Goal: Task Accomplishment & Management: Complete application form

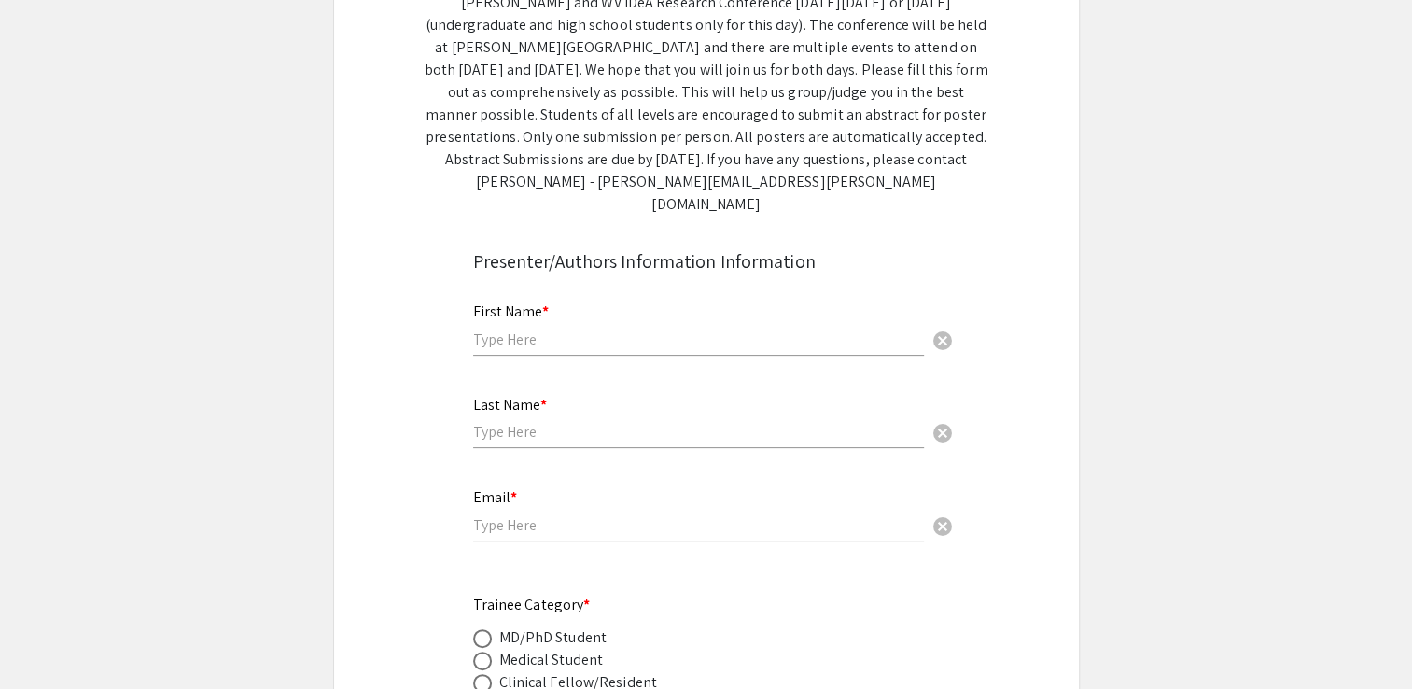
scroll to position [343, 0]
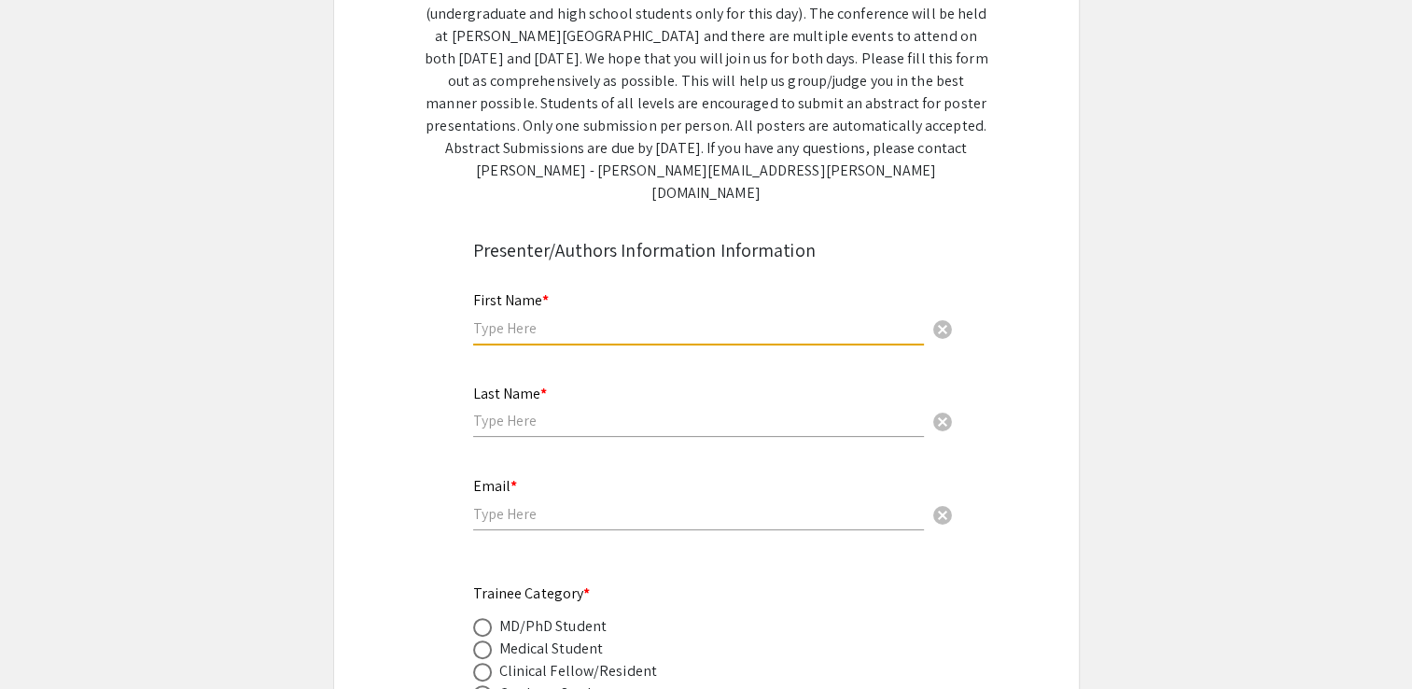
click at [638, 318] on input "text" at bounding box center [698, 328] width 451 height 20
type input "Beethi"
type input "Sinha"
type input "bs00069@mix.wvu.edu"
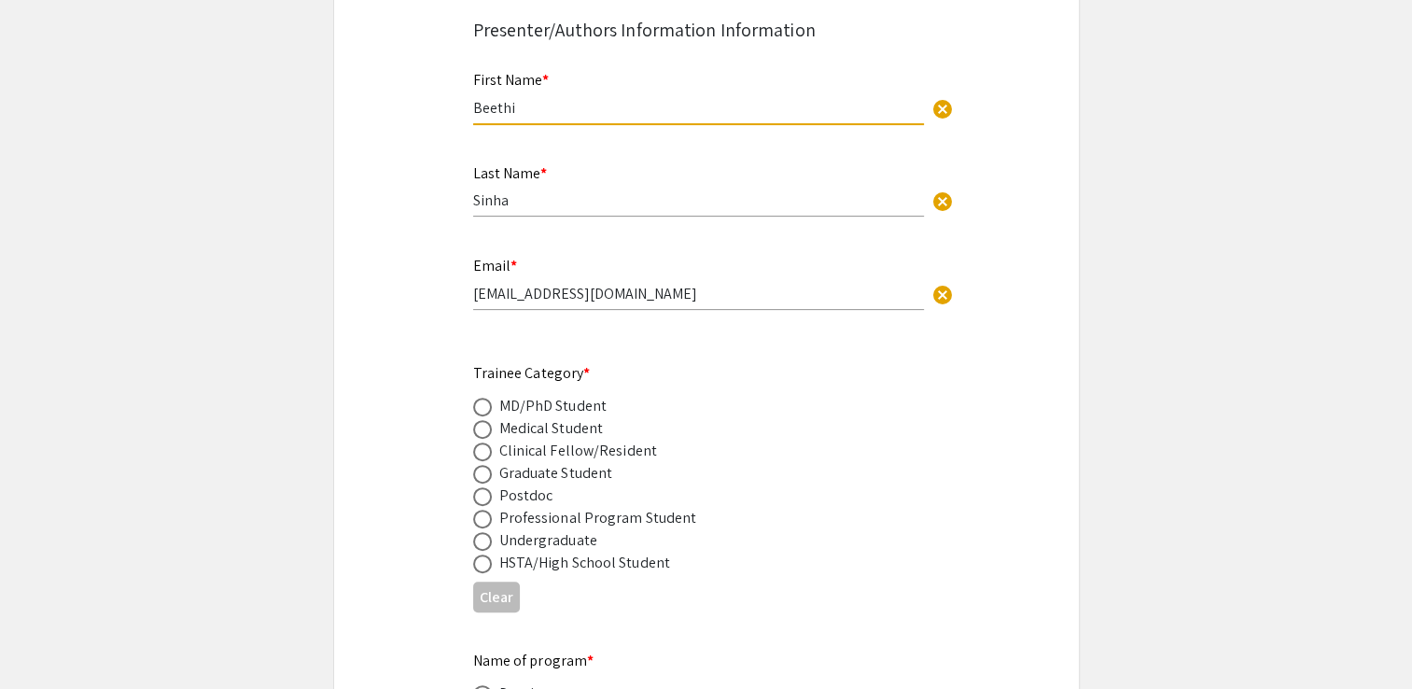
scroll to position [582, 0]
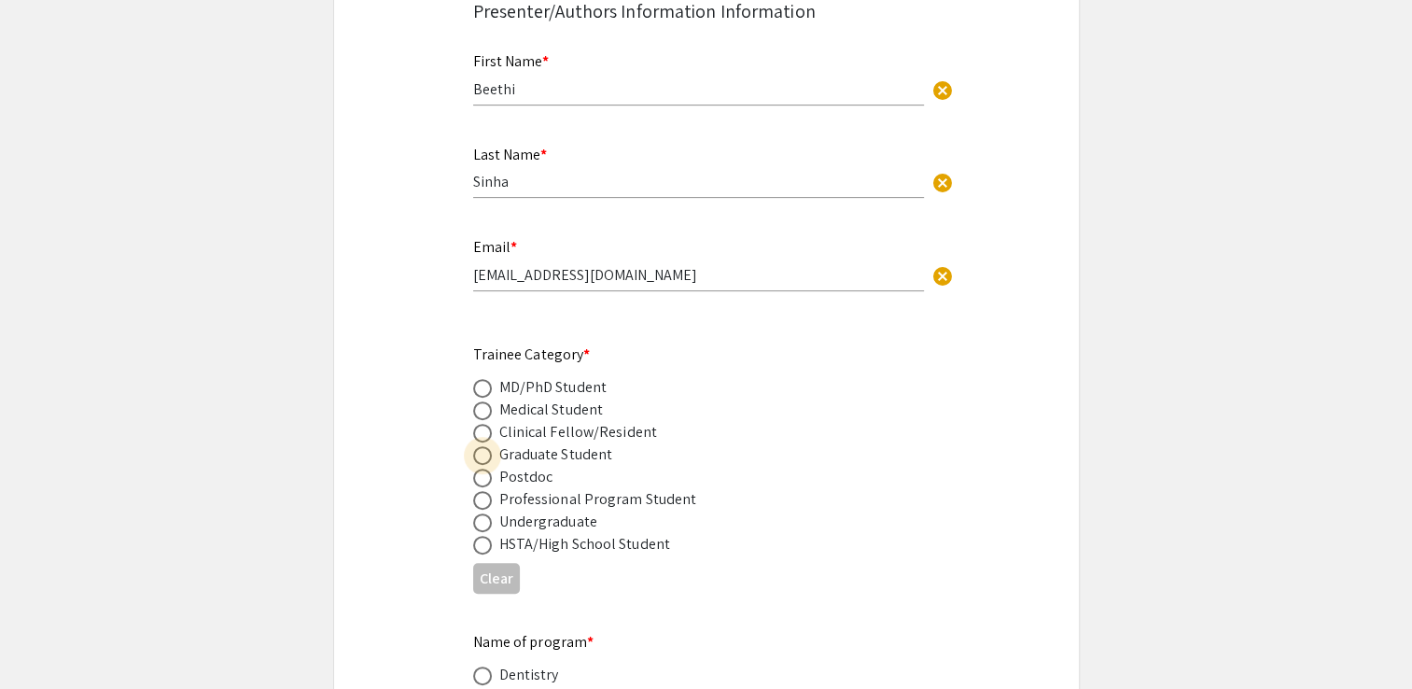
click at [478, 446] on span at bounding box center [482, 455] width 19 height 19
click at [478, 446] on input "radio" at bounding box center [482, 455] width 19 height 19
radio input "true"
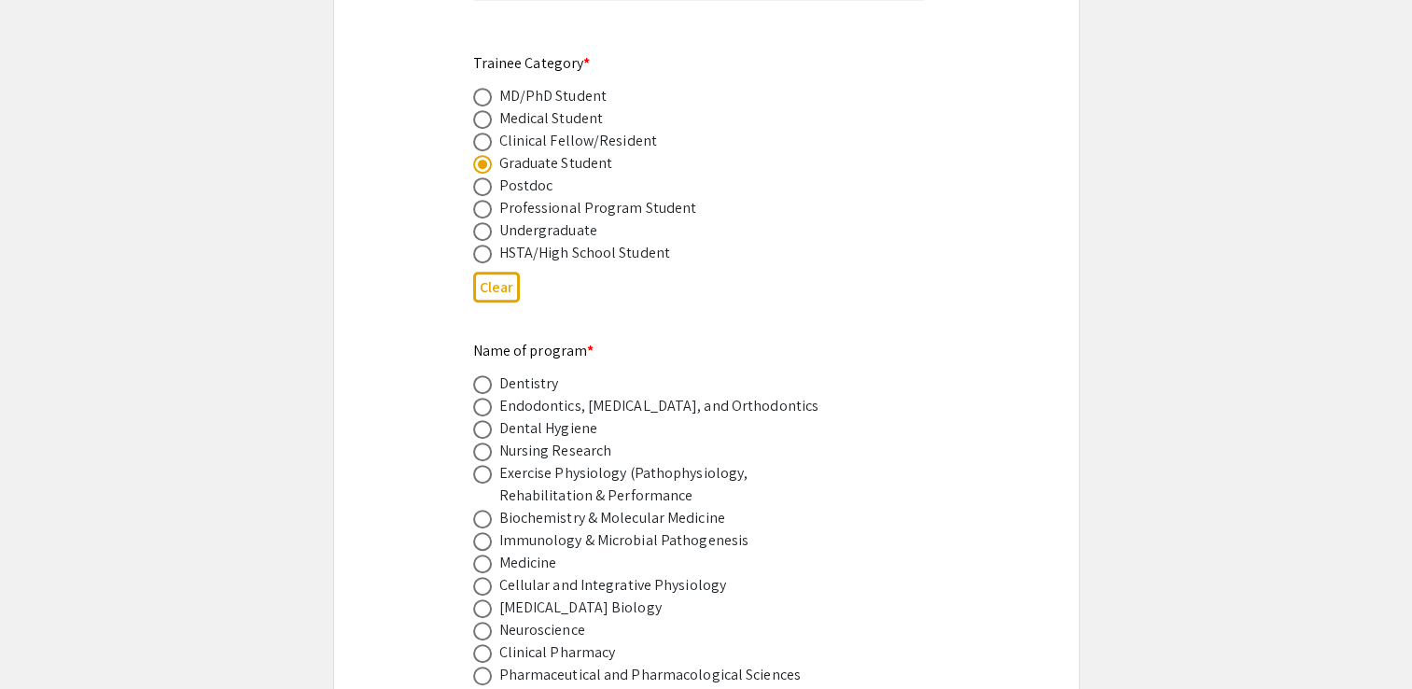
scroll to position [874, 0]
click at [480, 577] on span at bounding box center [482, 586] width 19 height 19
click at [480, 577] on input "radio" at bounding box center [482, 586] width 19 height 19
radio input "true"
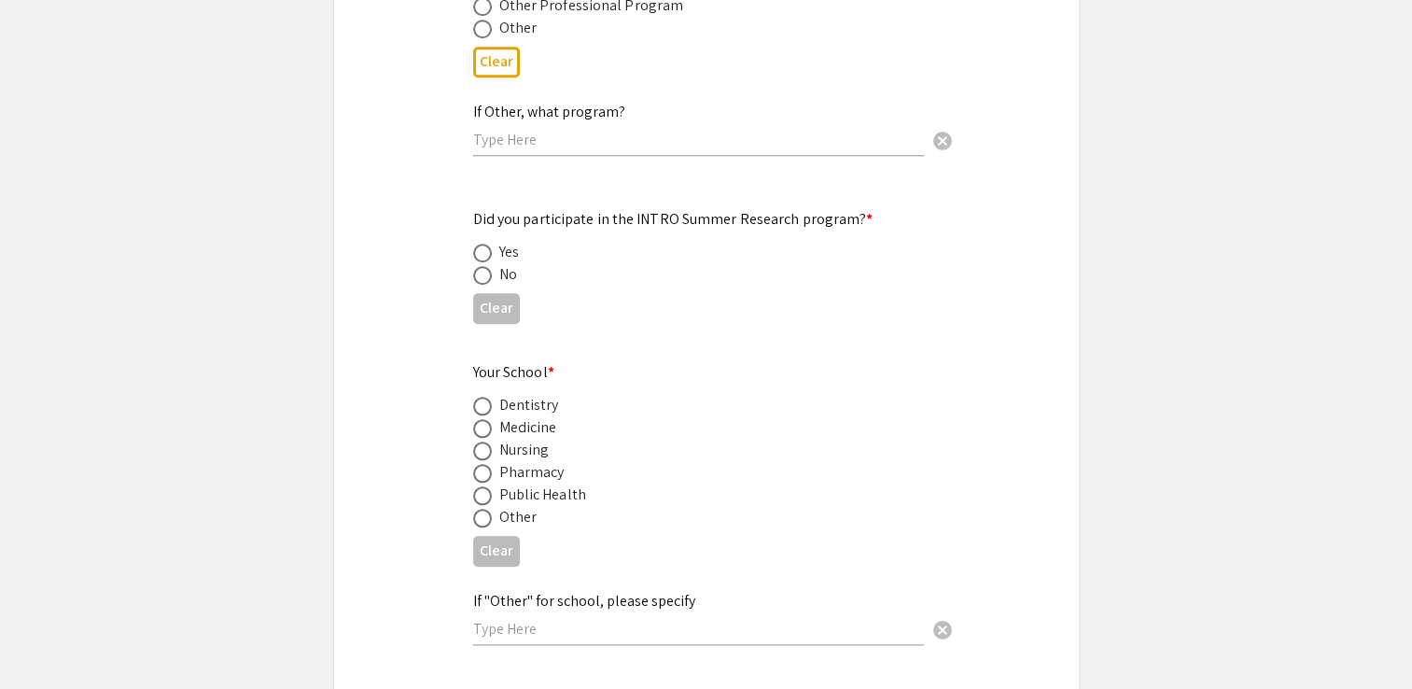
scroll to position [1792, 0]
click at [478, 263] on span at bounding box center [482, 272] width 19 height 19
click at [478, 263] on input "radio" at bounding box center [482, 272] width 19 height 19
radio input "true"
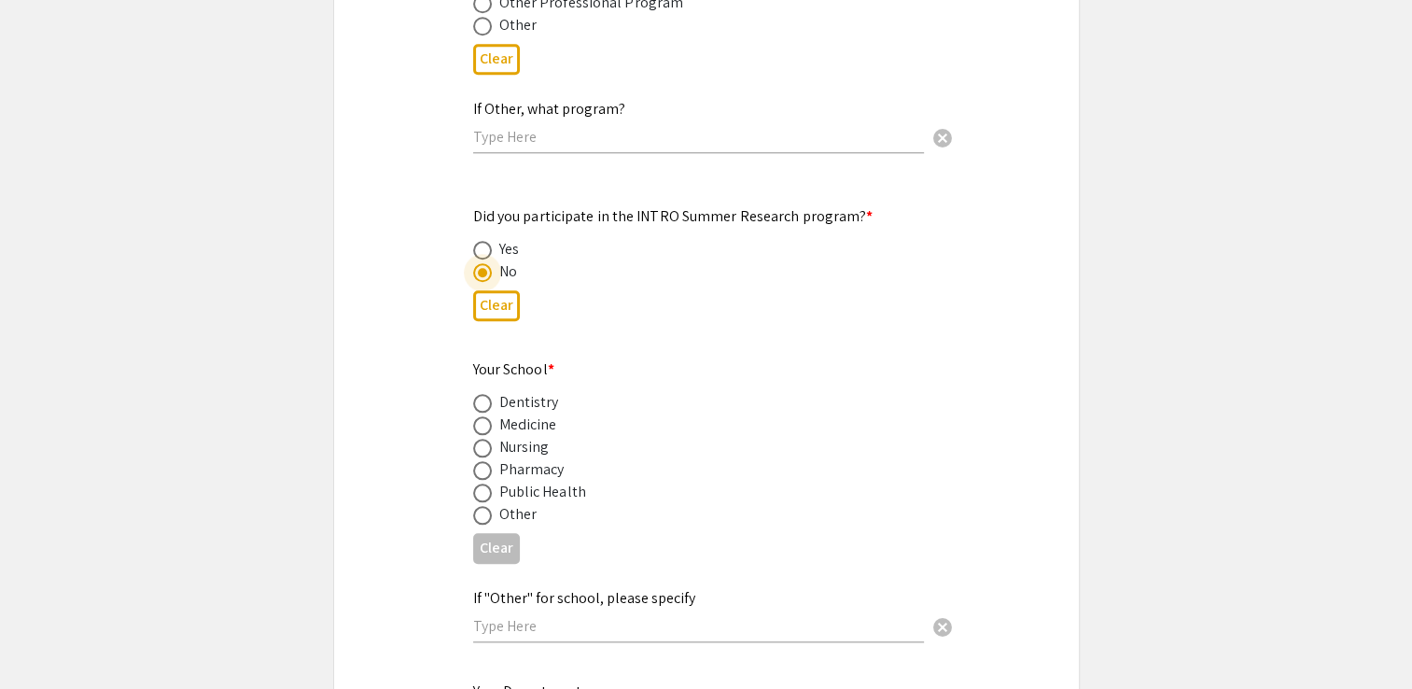
scroll to position [1885, 0]
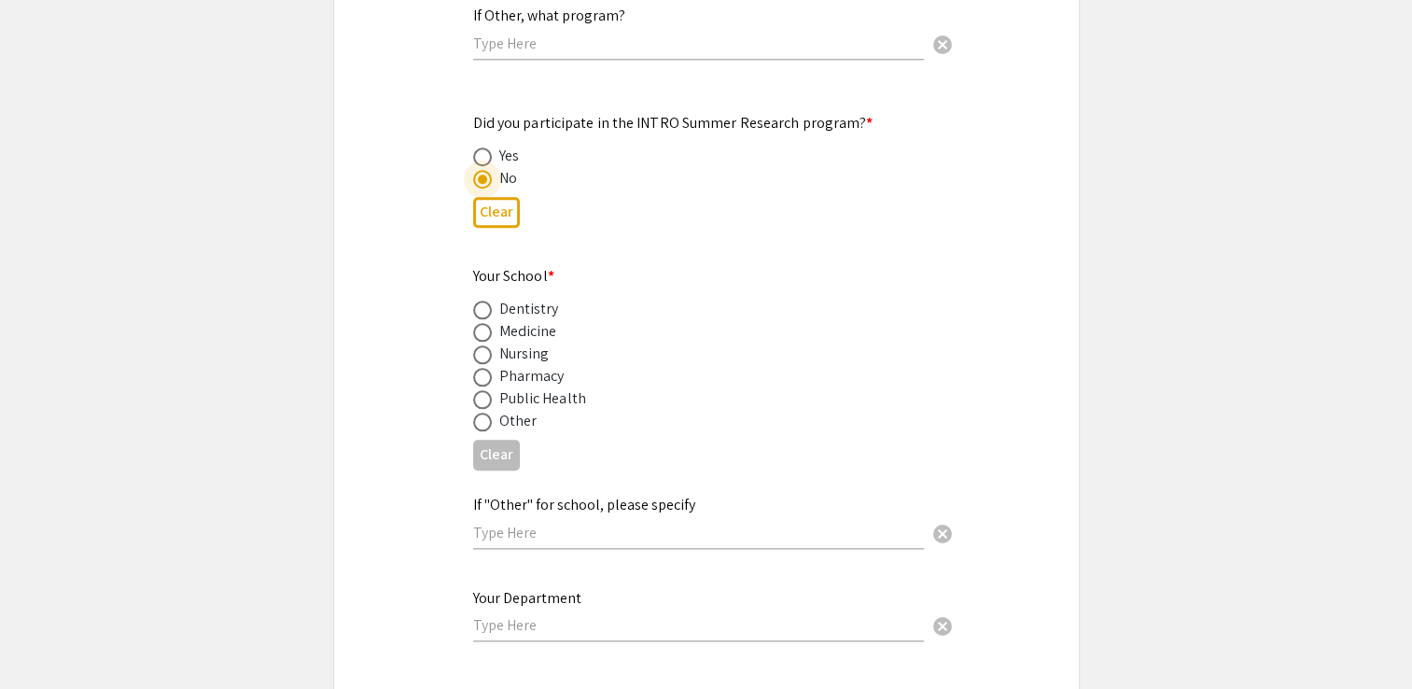
click at [484, 323] on span at bounding box center [482, 332] width 19 height 19
click at [484, 323] on input "radio" at bounding box center [482, 332] width 19 height 19
radio input "true"
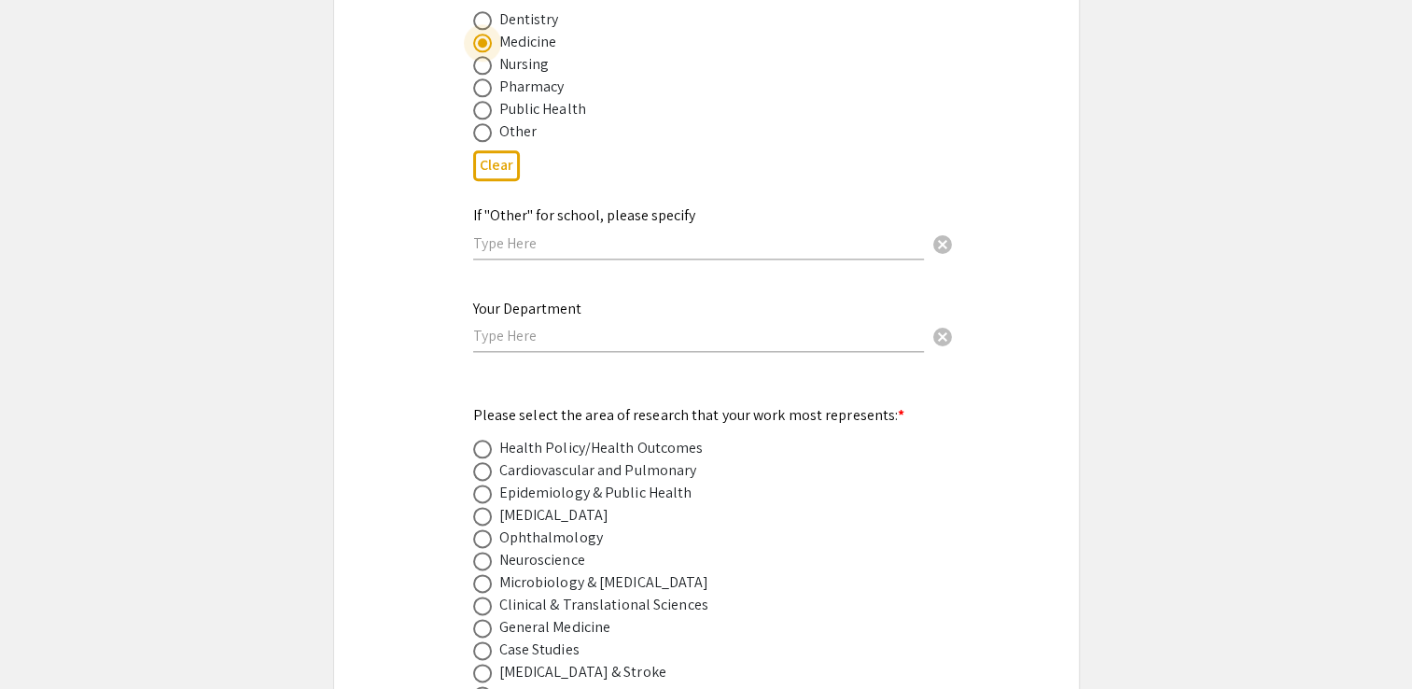
scroll to position [2180, 0]
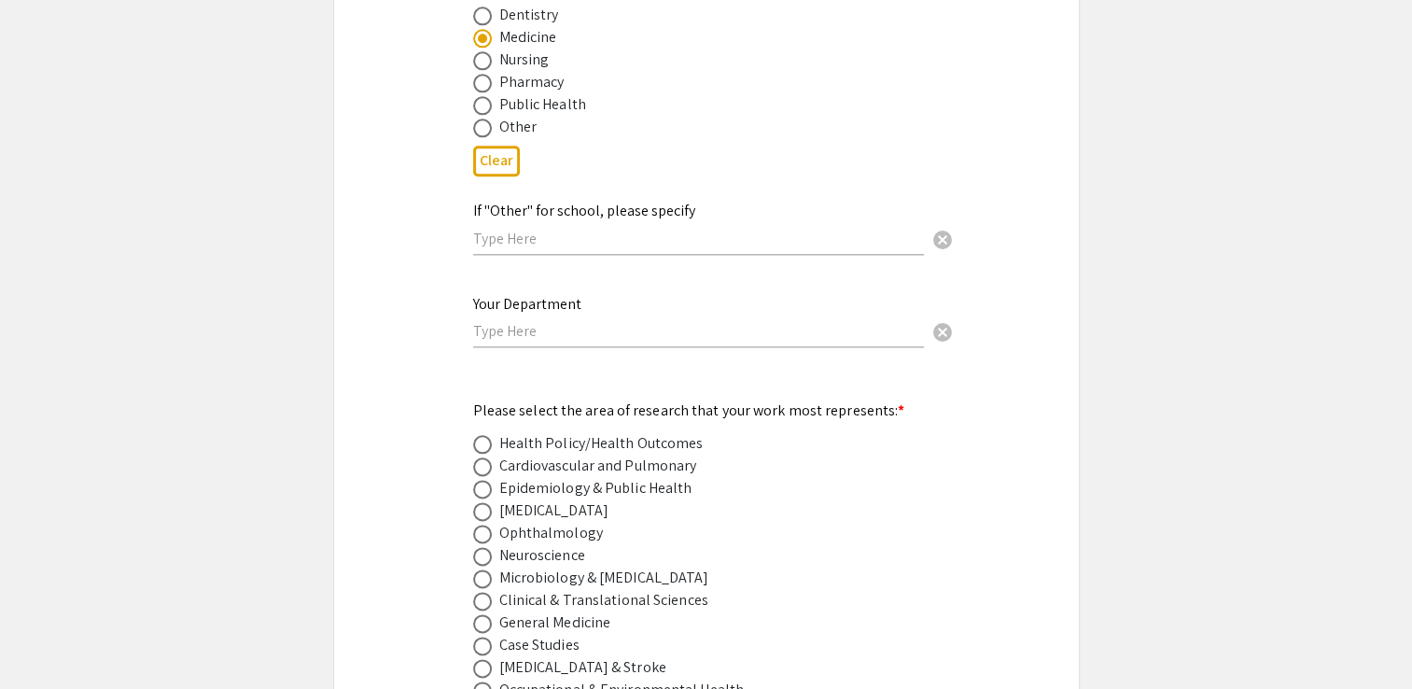
click at [603, 320] on div "Your Department cancel" at bounding box center [698, 322] width 451 height 90
click at [603, 312] on div "Your Department cancel" at bounding box center [698, 312] width 451 height 71
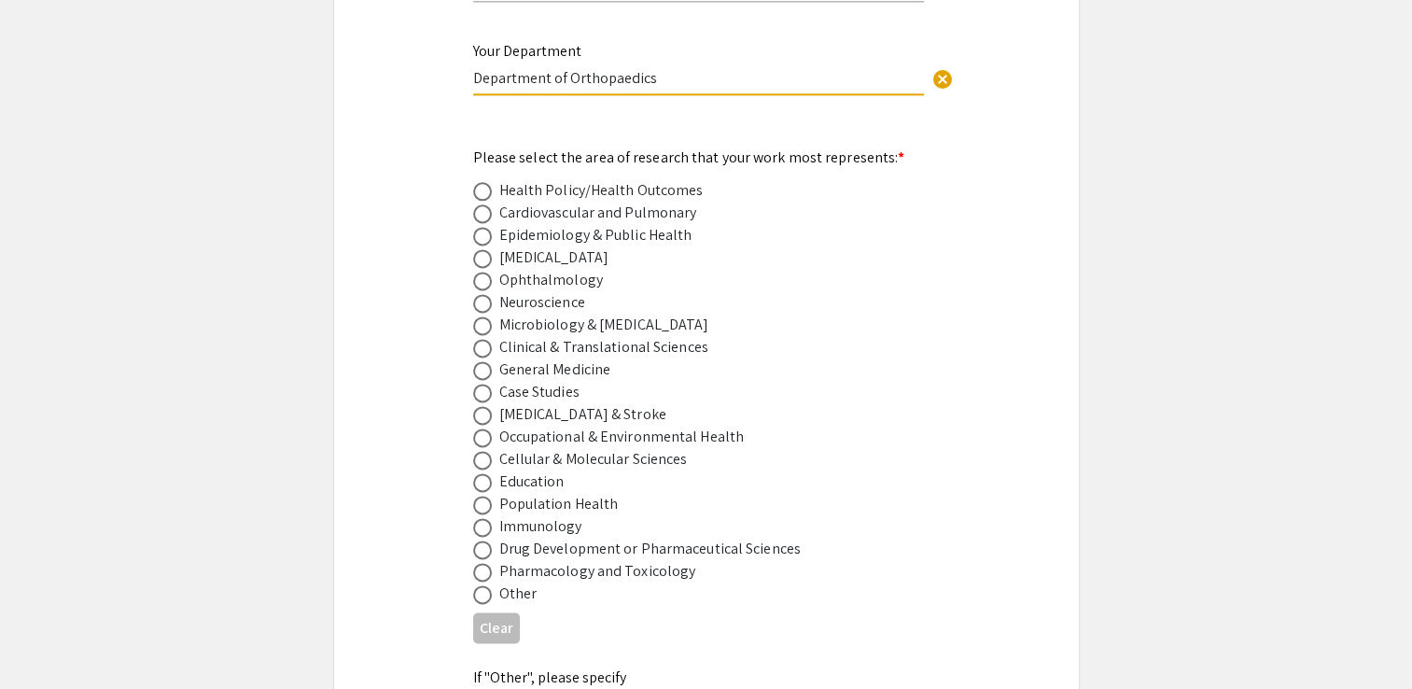
scroll to position [2433, 0]
type input "Department of Orthopaedics"
click at [482, 338] on span at bounding box center [482, 347] width 19 height 19
click at [482, 338] on input "radio" at bounding box center [482, 347] width 19 height 19
radio input "true"
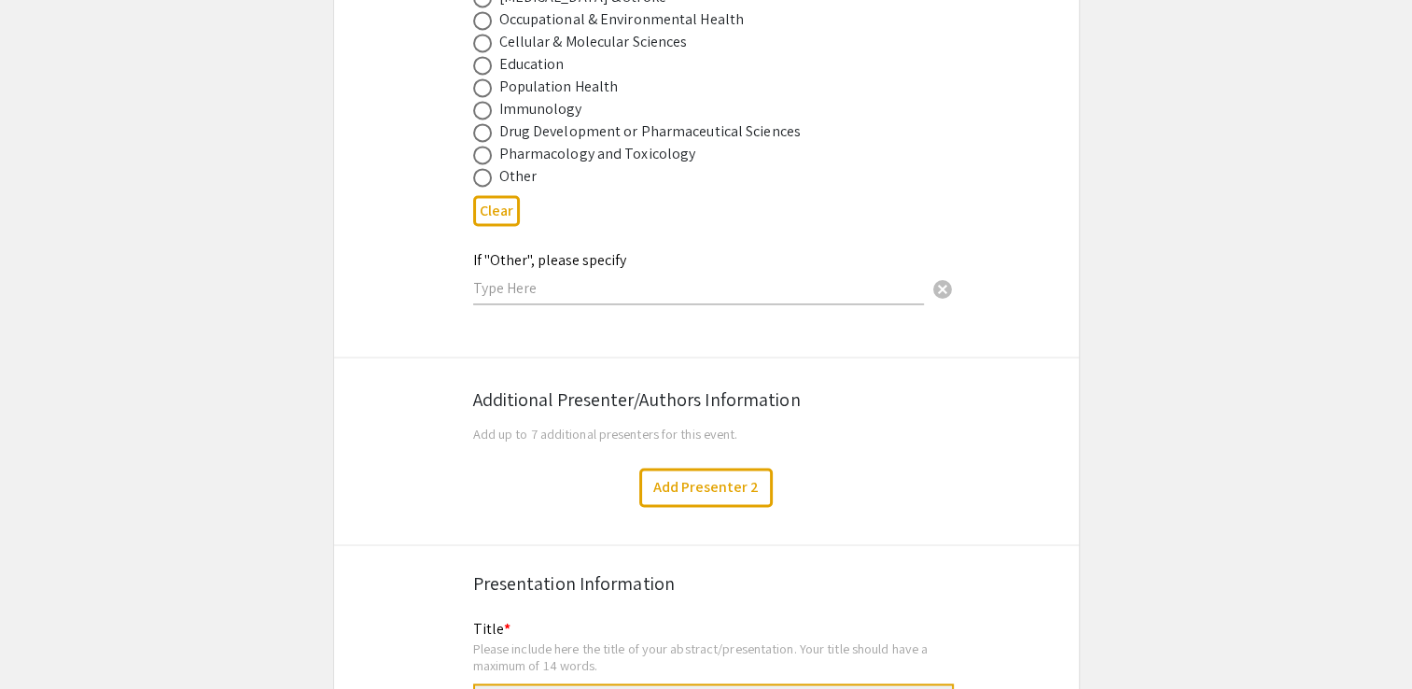
scroll to position [2852, 0]
click at [702, 466] on button "Add Presenter 2" at bounding box center [705, 485] width 133 height 39
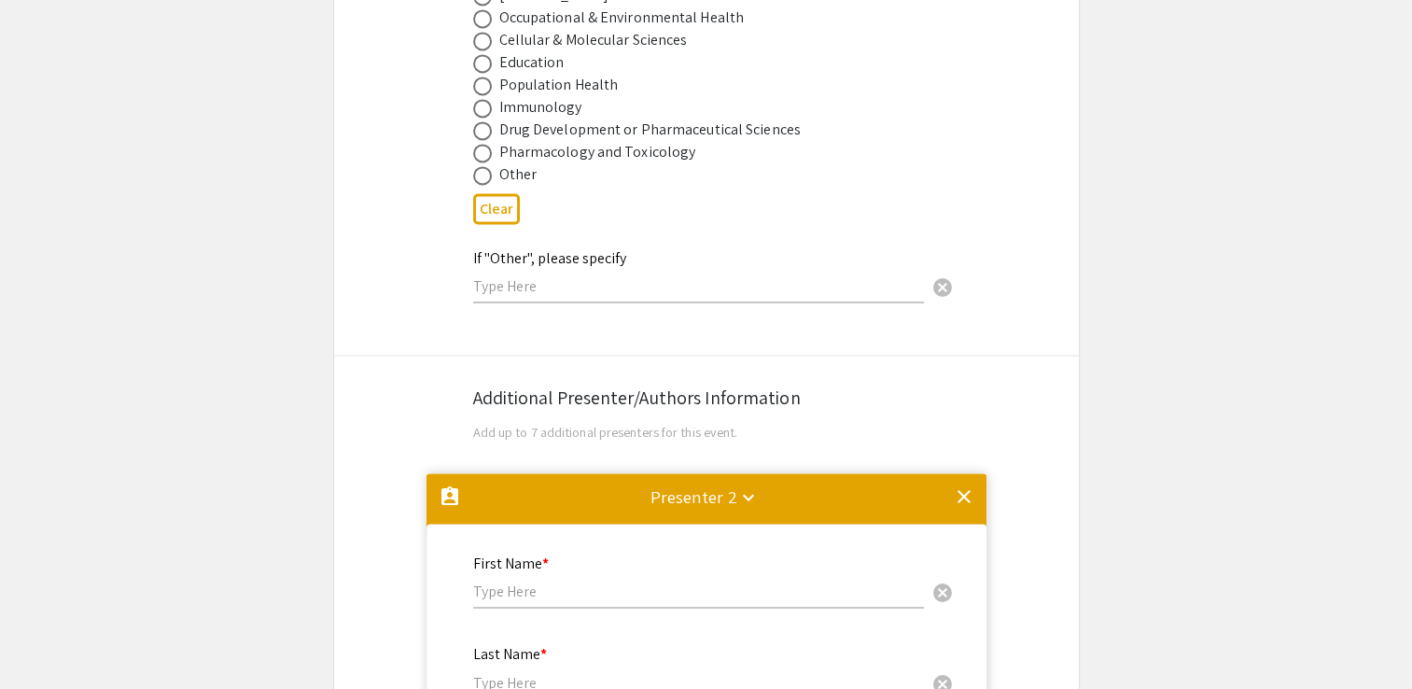
scroll to position [3293, 0]
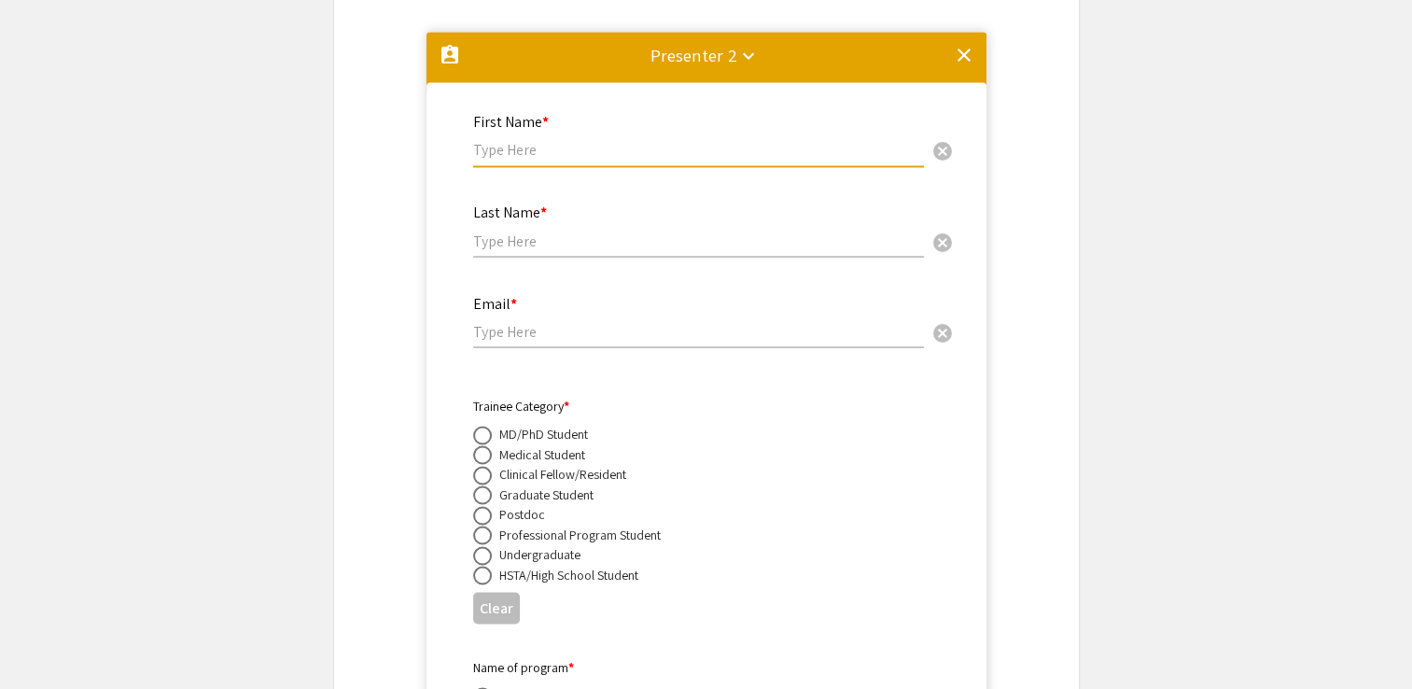
click at [633, 140] on input "text" at bounding box center [698, 150] width 451 height 20
type input "Neeley"
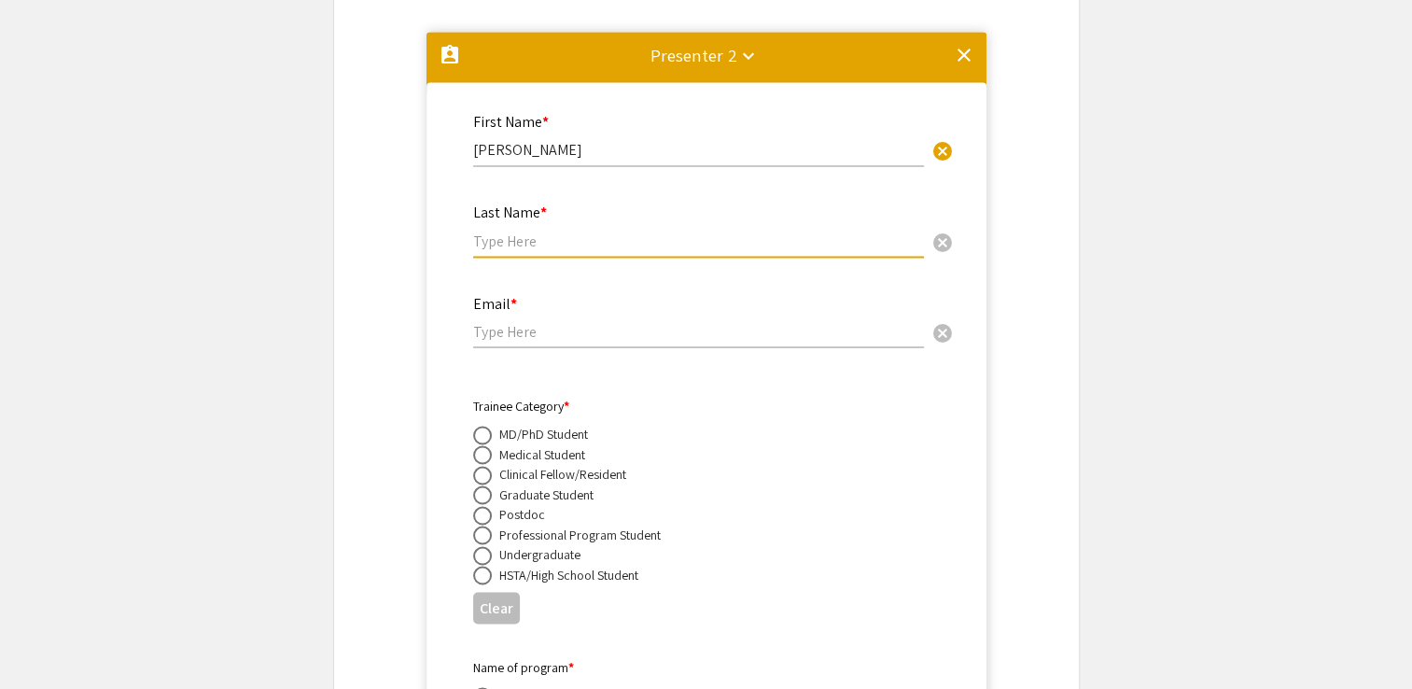
click at [523, 231] on input "text" at bounding box center [698, 241] width 451 height 20
type input "De La Mata"
click at [499, 321] on input "email" at bounding box center [698, 331] width 451 height 20
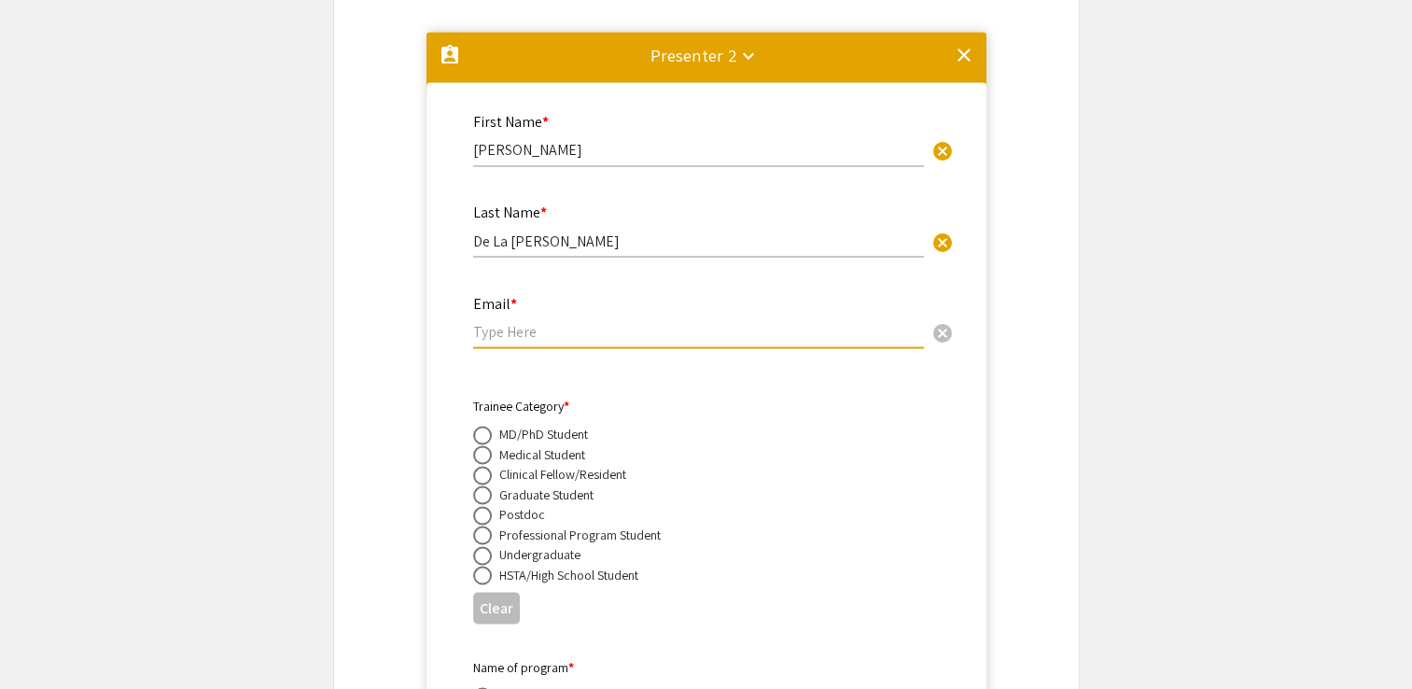
type input "n"
paste input "nmd00005@mix.wvu.edu"
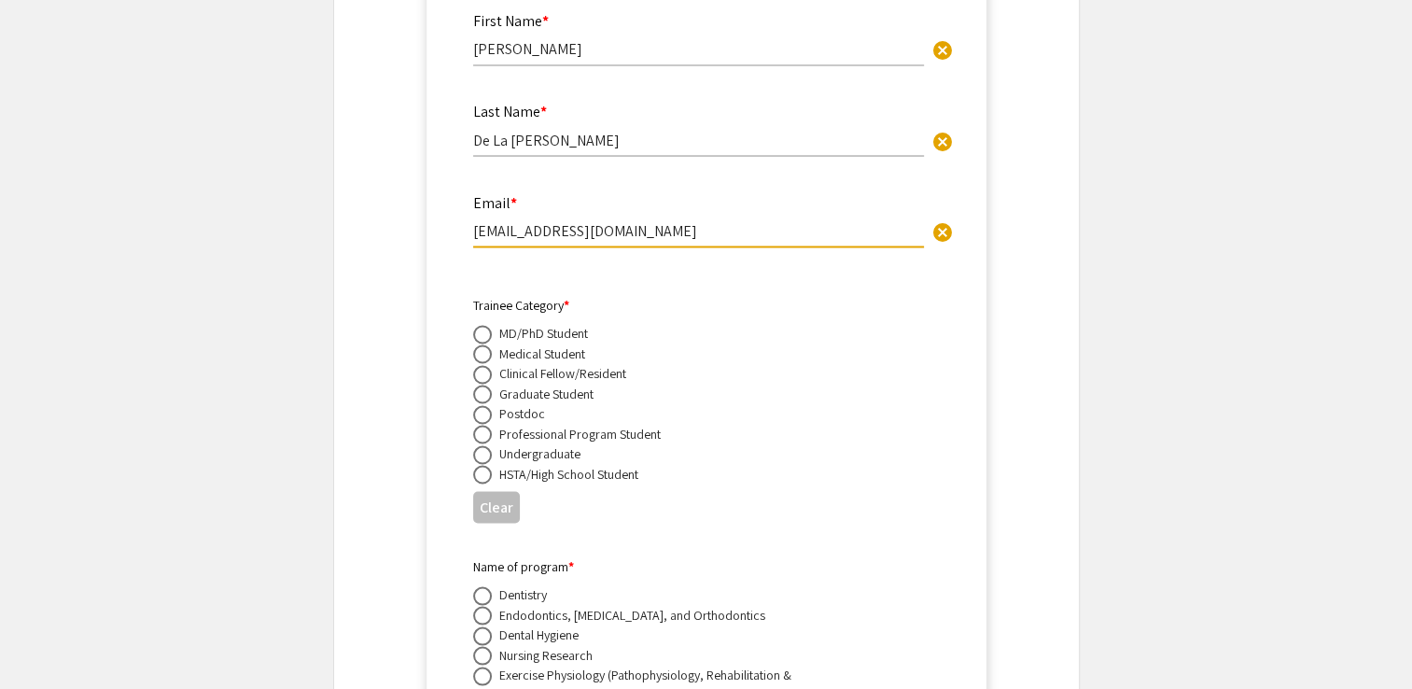
scroll to position [3403, 0]
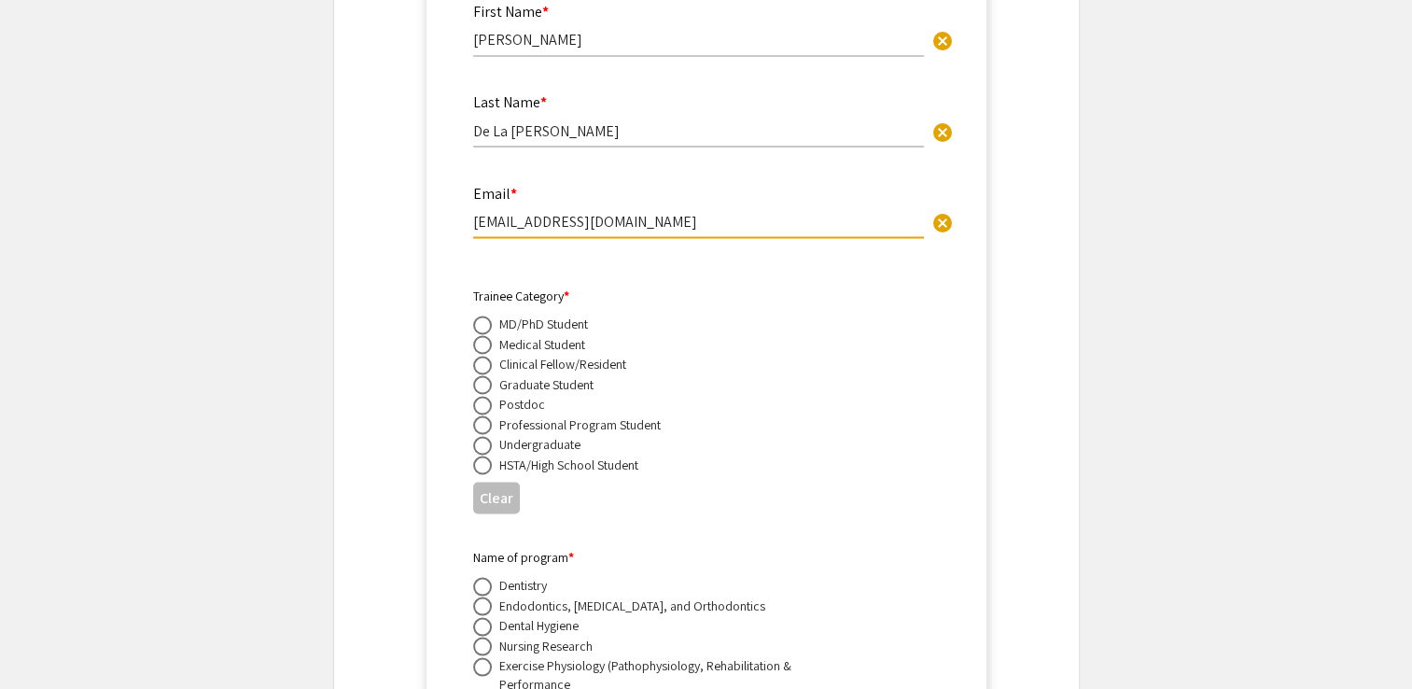
type input "nmd00005@mix.wvu.edu"
click at [480, 335] on span at bounding box center [482, 344] width 19 height 19
click at [480, 335] on input "radio" at bounding box center [482, 344] width 19 height 19
radio input "true"
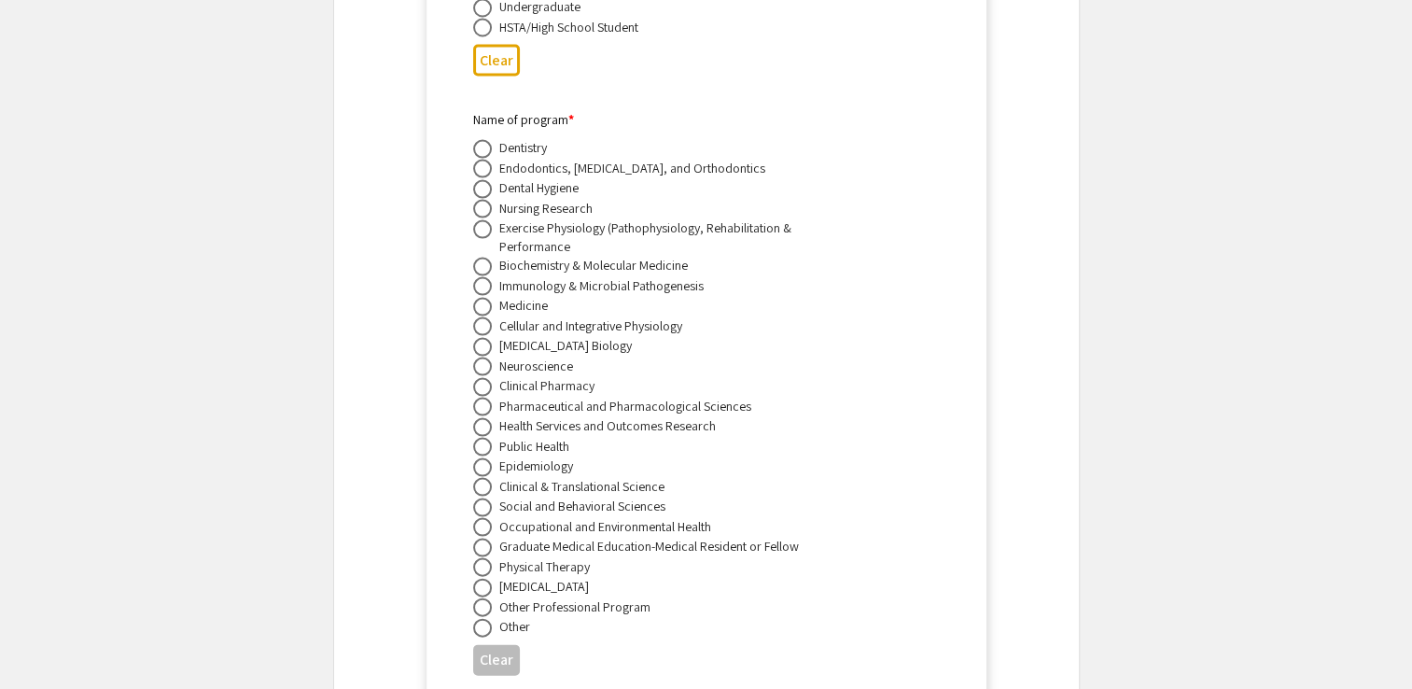
scroll to position [3841, 0]
click at [482, 297] on span at bounding box center [482, 306] width 19 height 19
click at [482, 297] on input "radio" at bounding box center [482, 306] width 19 height 19
radio input "true"
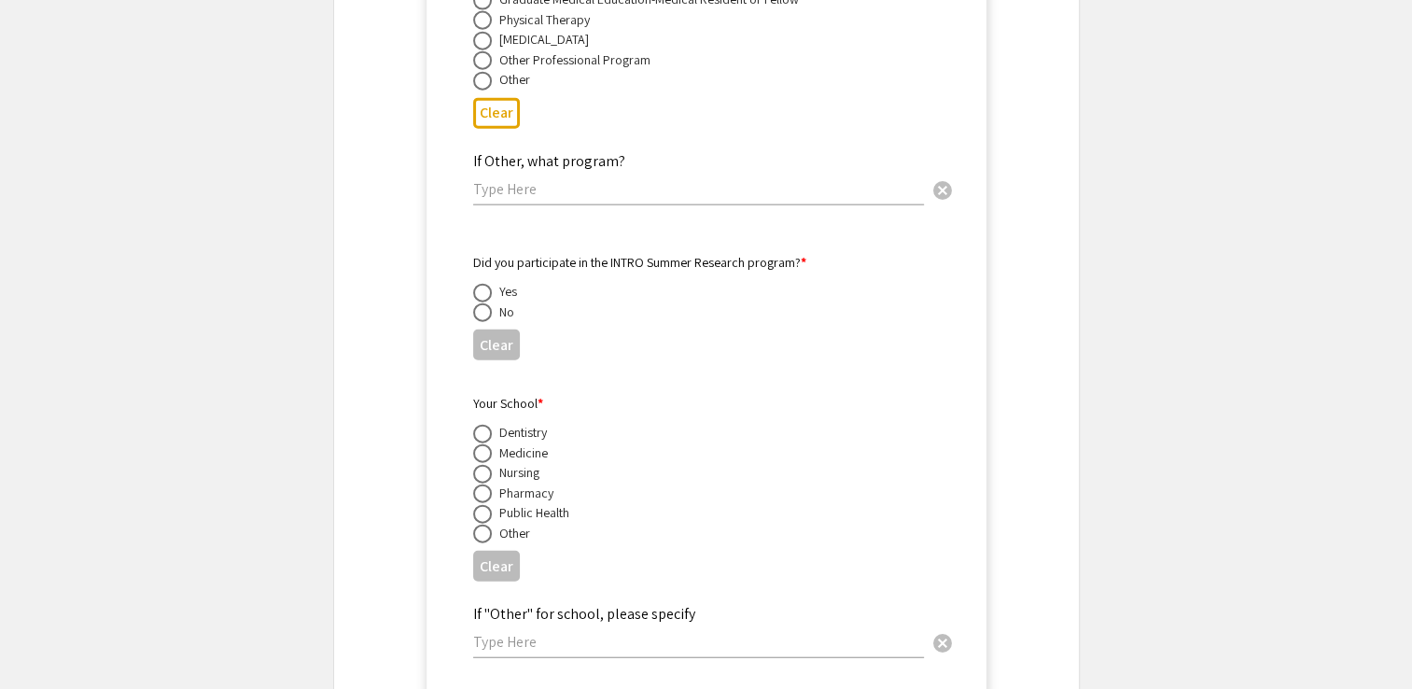
scroll to position [4389, 0]
click at [480, 301] on span at bounding box center [482, 310] width 19 height 19
click at [480, 301] on input "radio" at bounding box center [482, 310] width 19 height 19
radio input "true"
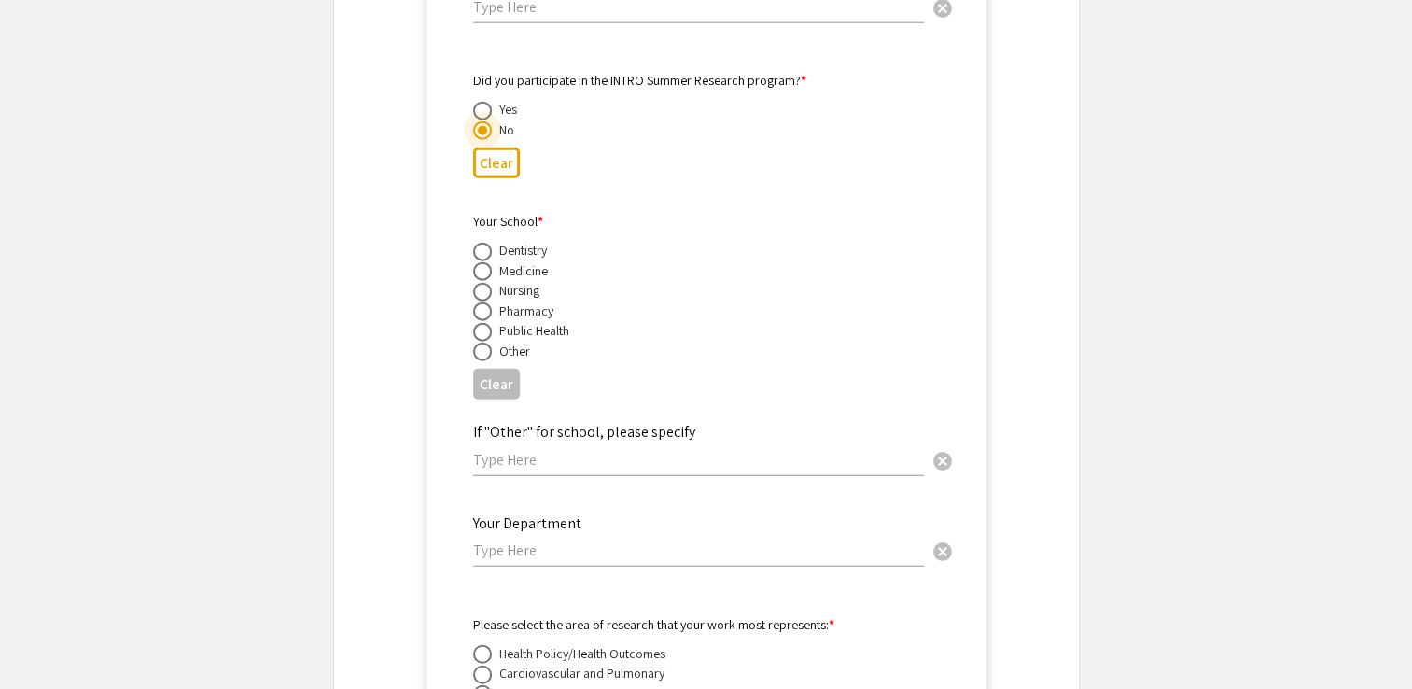
scroll to position [4570, 0]
click at [484, 261] on span at bounding box center [482, 270] width 19 height 19
click at [484, 261] on input "radio" at bounding box center [482, 270] width 19 height 19
radio input "true"
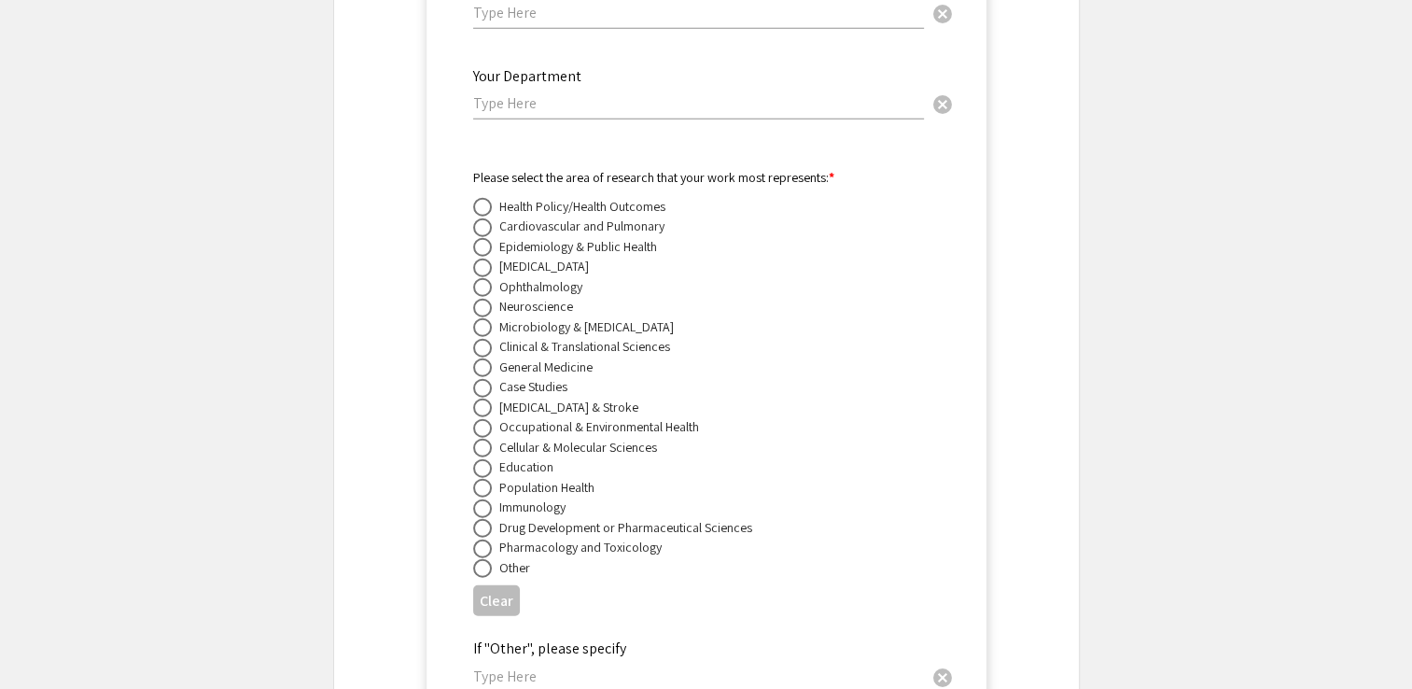
scroll to position [5003, 0]
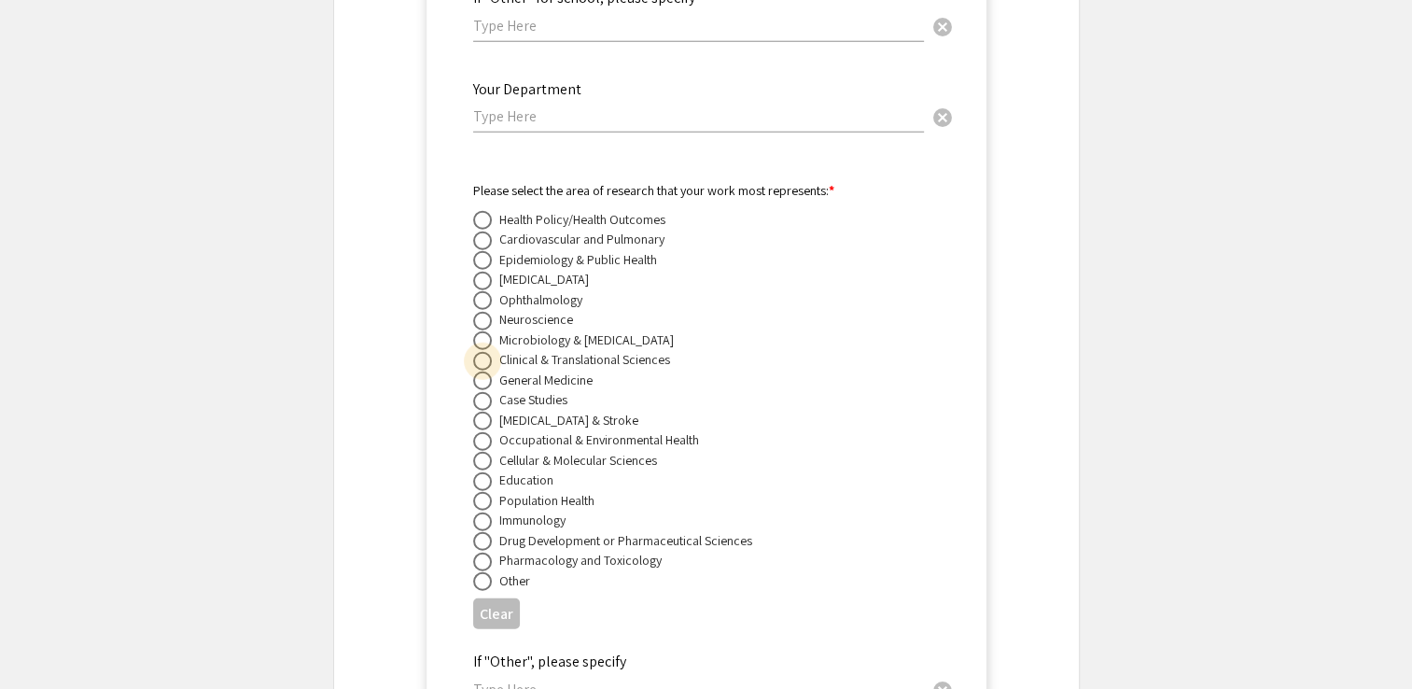
click at [487, 352] on span at bounding box center [482, 361] width 19 height 19
click at [487, 352] on input "radio" at bounding box center [482, 361] width 19 height 19
radio input "true"
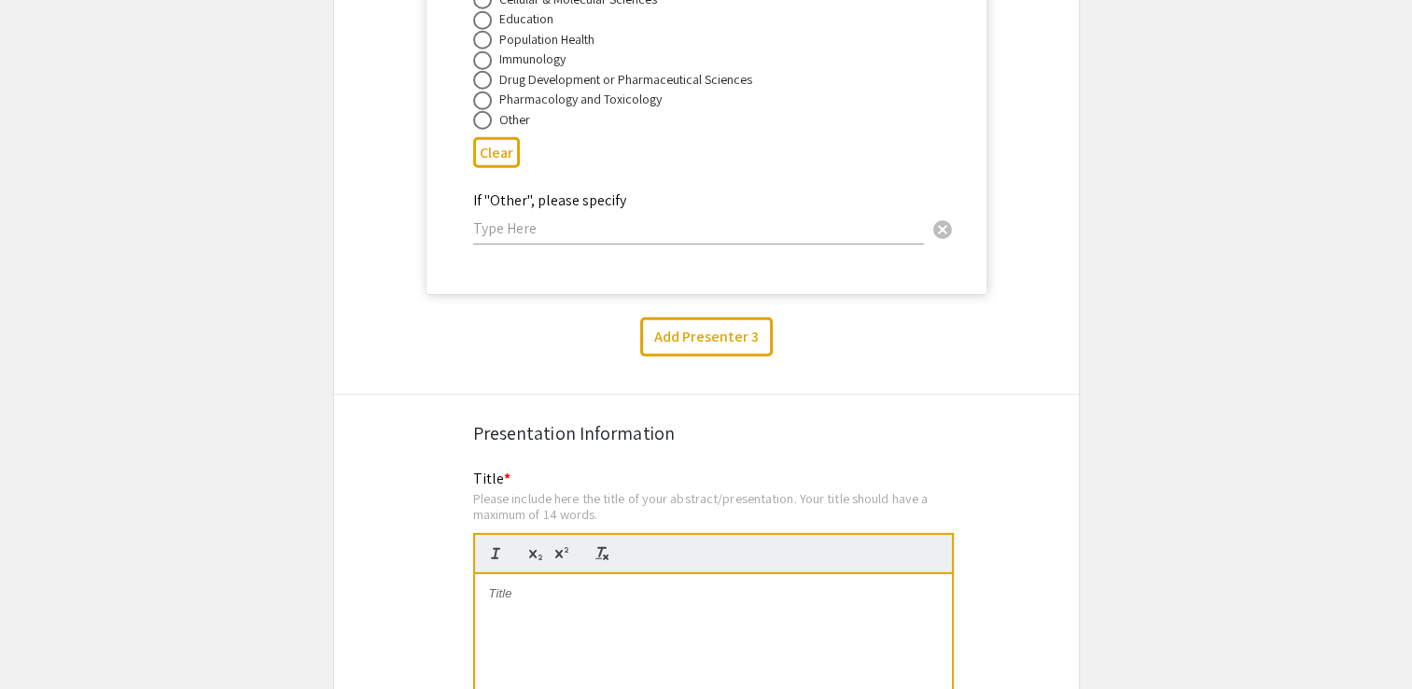
scroll to position [5473, 0]
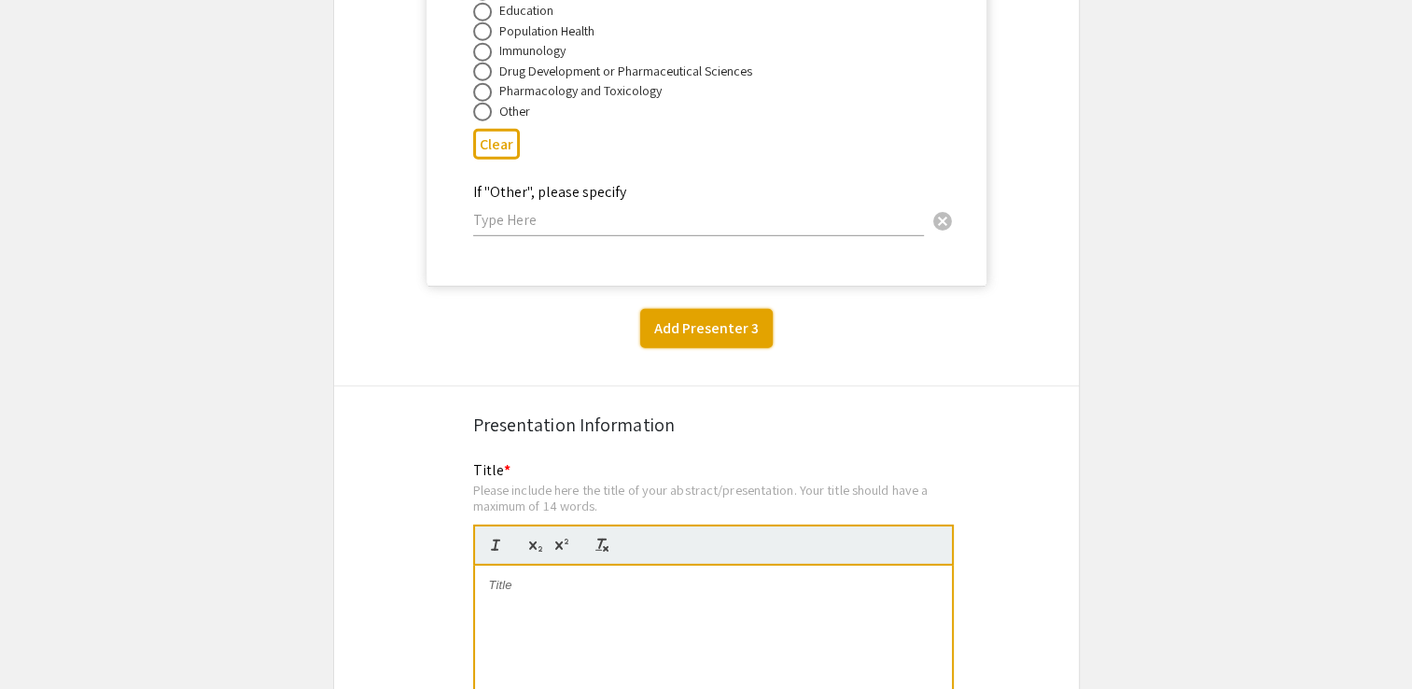
click at [689, 309] on button "Add Presenter 3" at bounding box center [706, 328] width 133 height 39
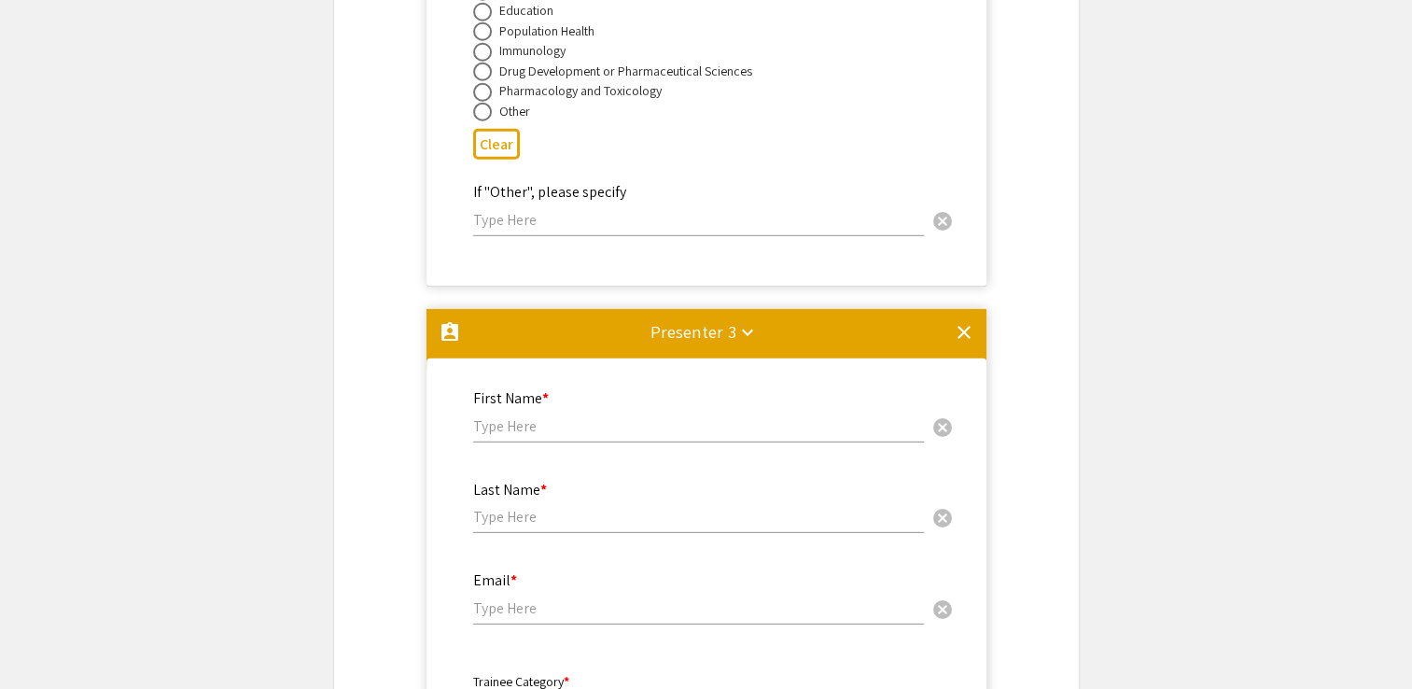
scroll to position [5757, 0]
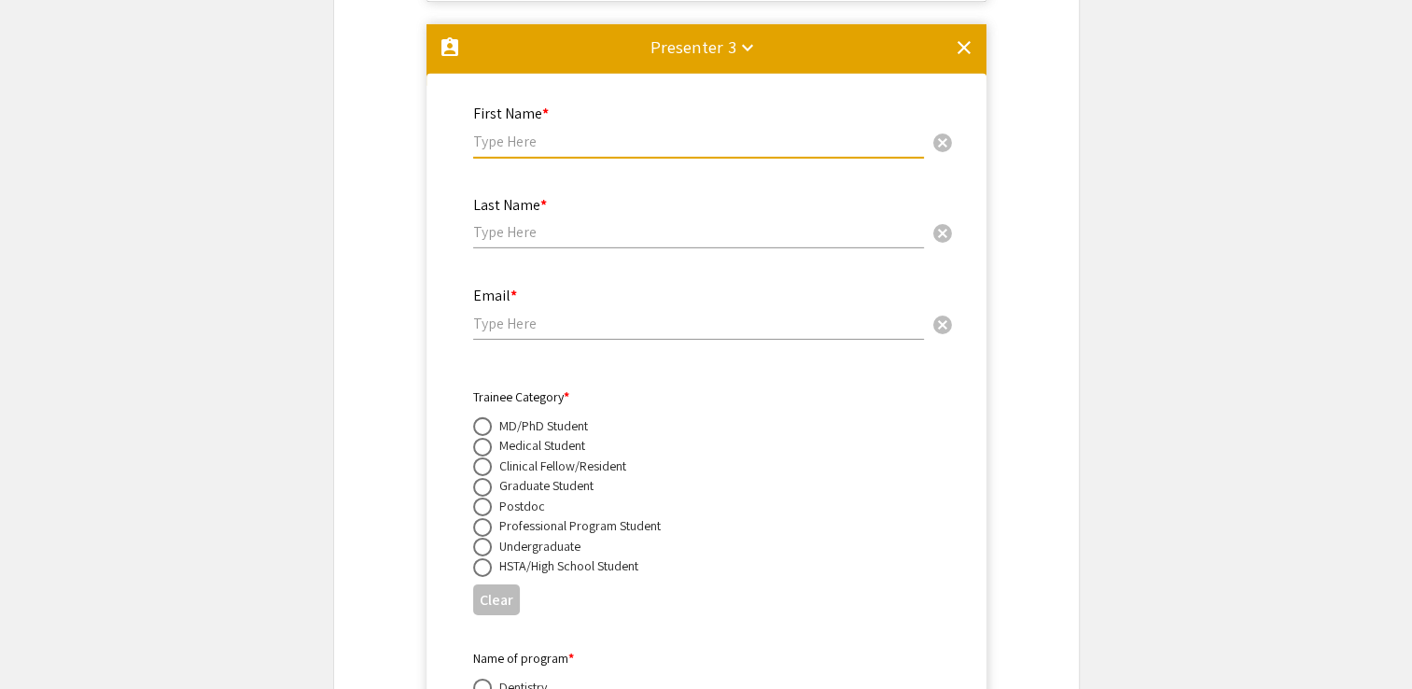
click at [571, 132] on input "text" at bounding box center [698, 142] width 451 height 20
type input "Elizabeth"
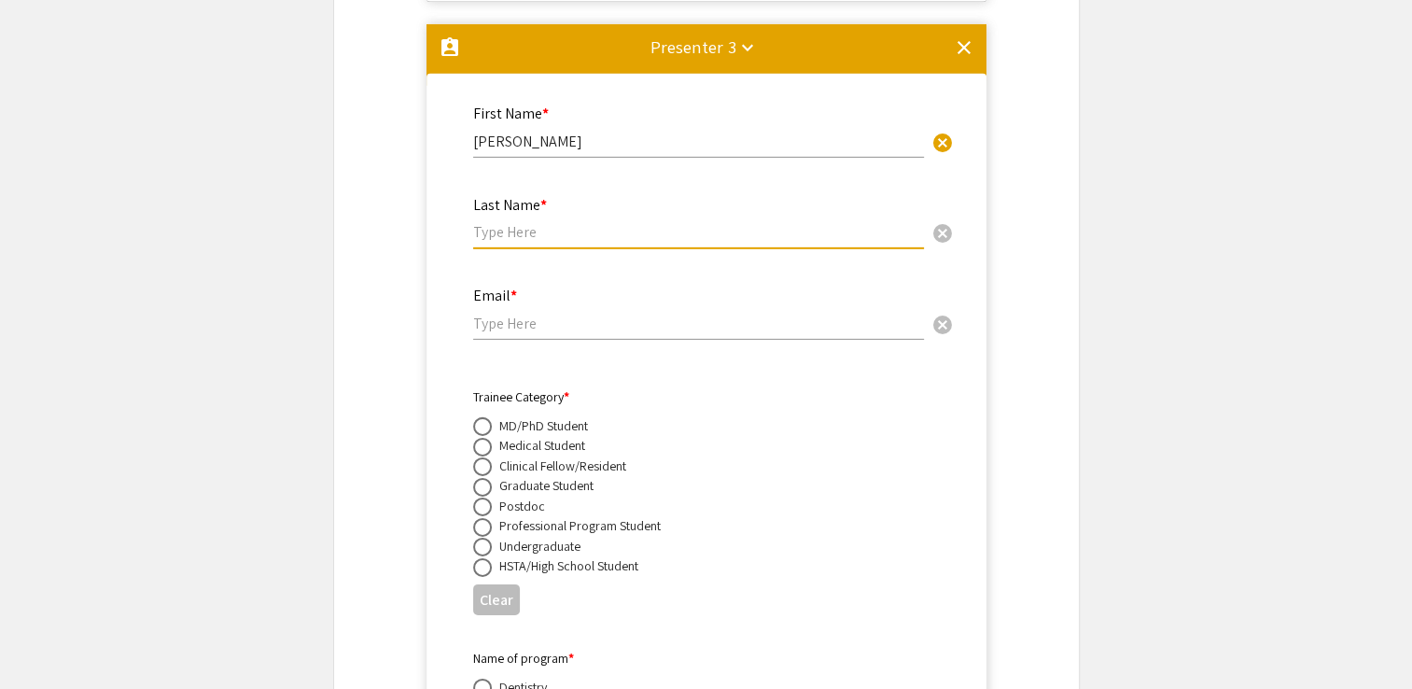
click at [490, 222] on input "text" at bounding box center [698, 232] width 451 height 20
type input "Stewart"
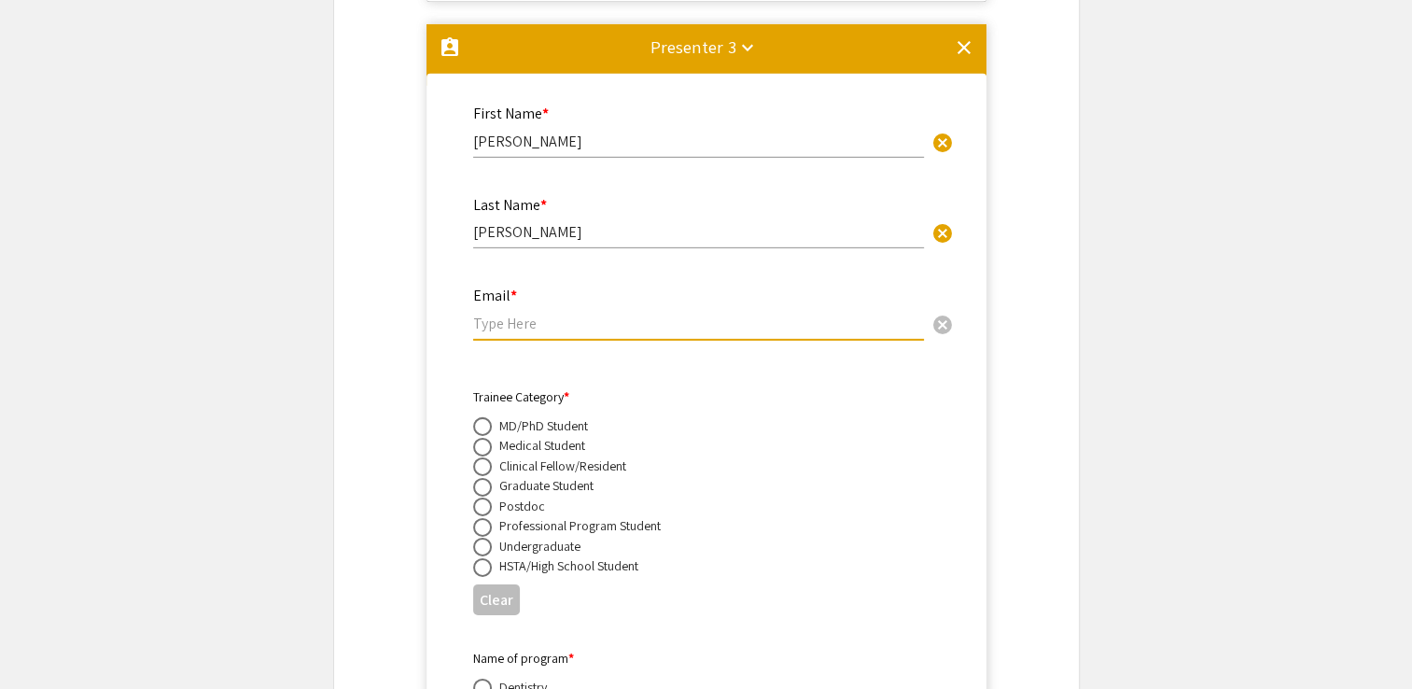
click at [524, 314] on input "email" at bounding box center [698, 324] width 451 height 20
paste input "elizabeth.stewart@hsc.wvu.edu"
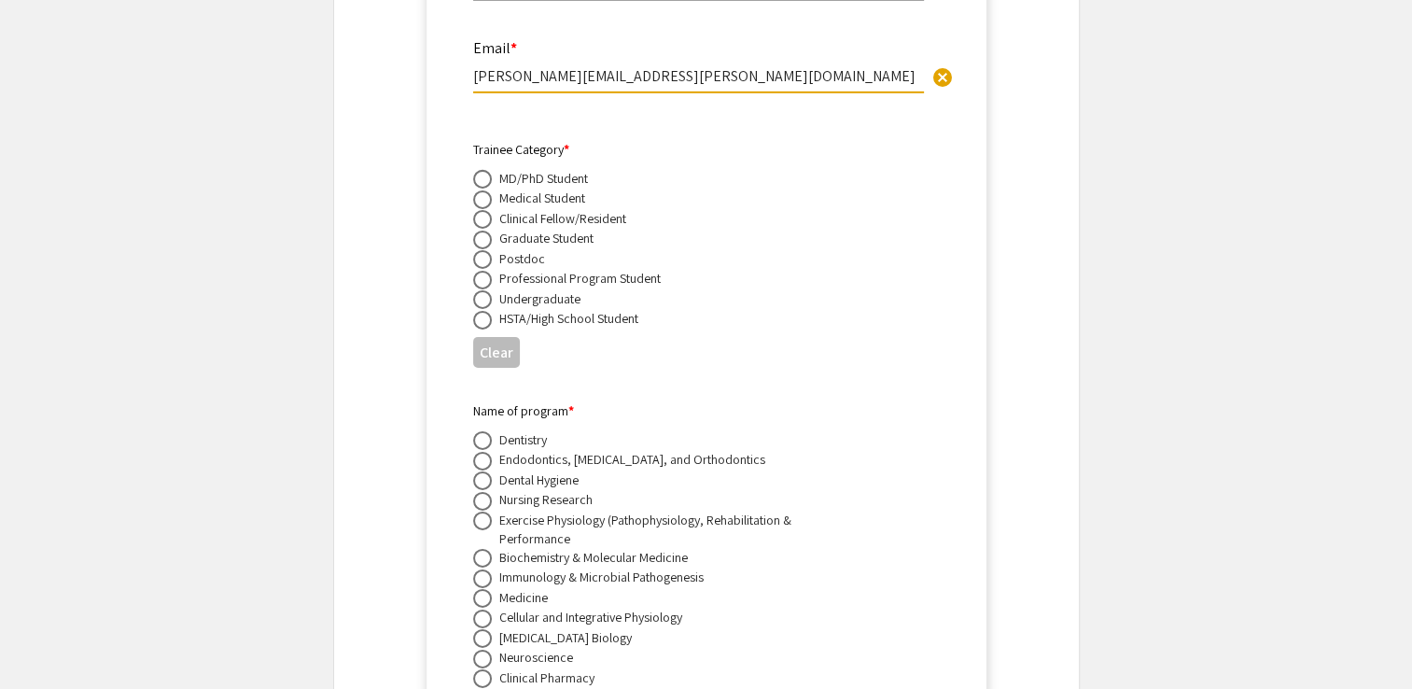
scroll to position [6007, 0]
type input "elizabeth.stewart@hsc.wvu.edu"
click at [485, 208] on span at bounding box center [482, 217] width 19 height 19
click at [485, 208] on input "radio" at bounding box center [482, 217] width 19 height 19
radio input "true"
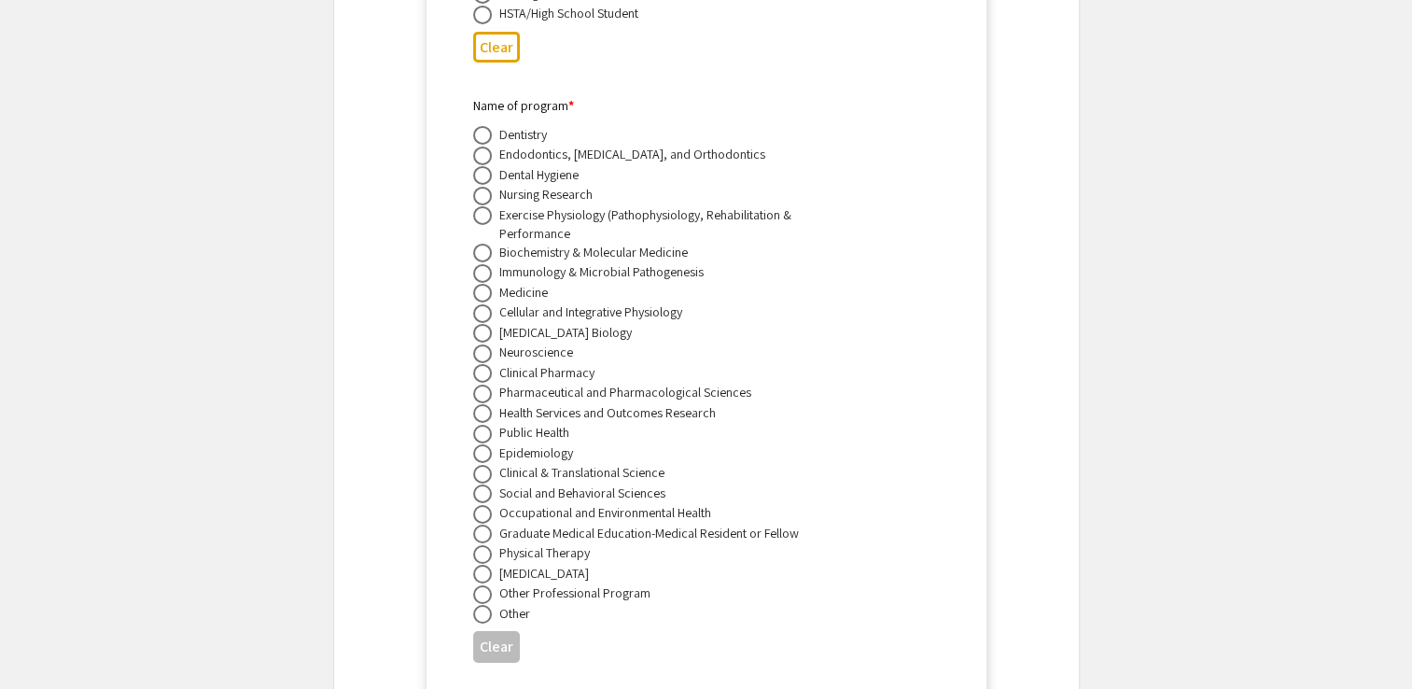
scroll to position [6315, 0]
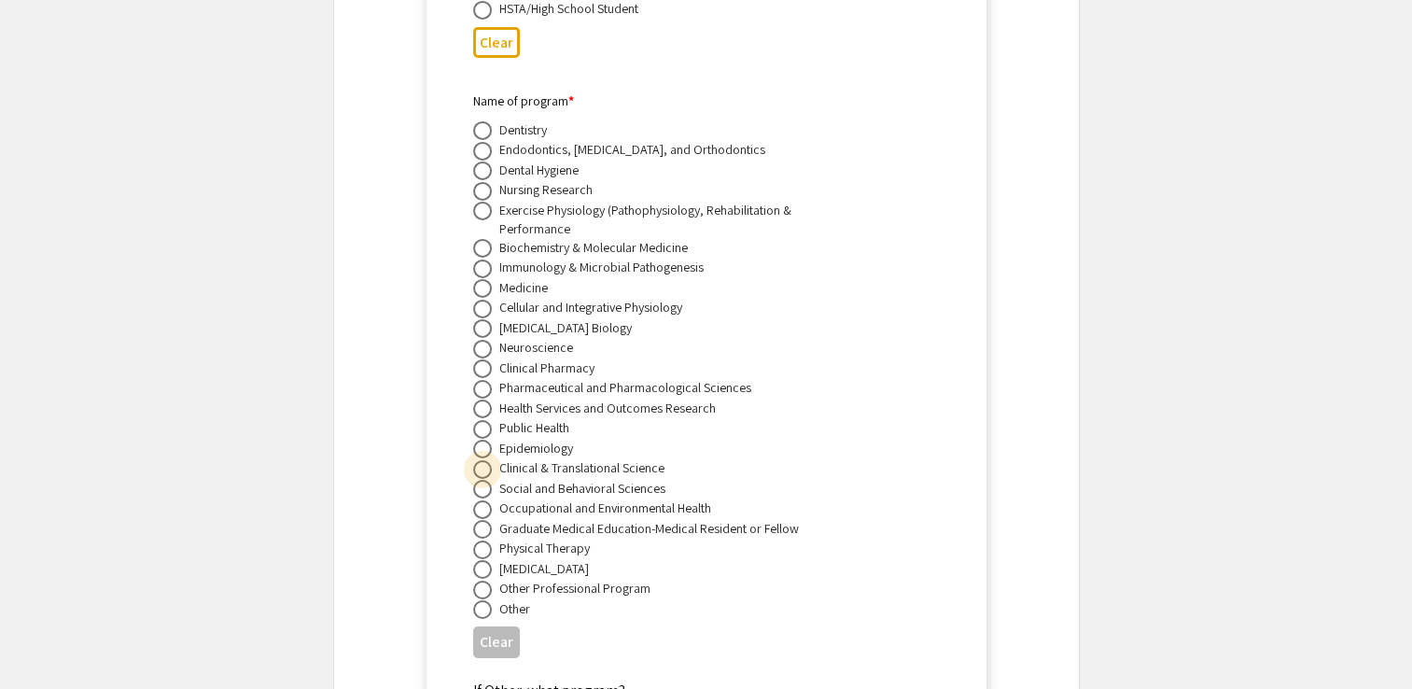
click at [482, 460] on span at bounding box center [482, 469] width 19 height 19
click at [482, 460] on input "radio" at bounding box center [482, 469] width 19 height 19
radio input "true"
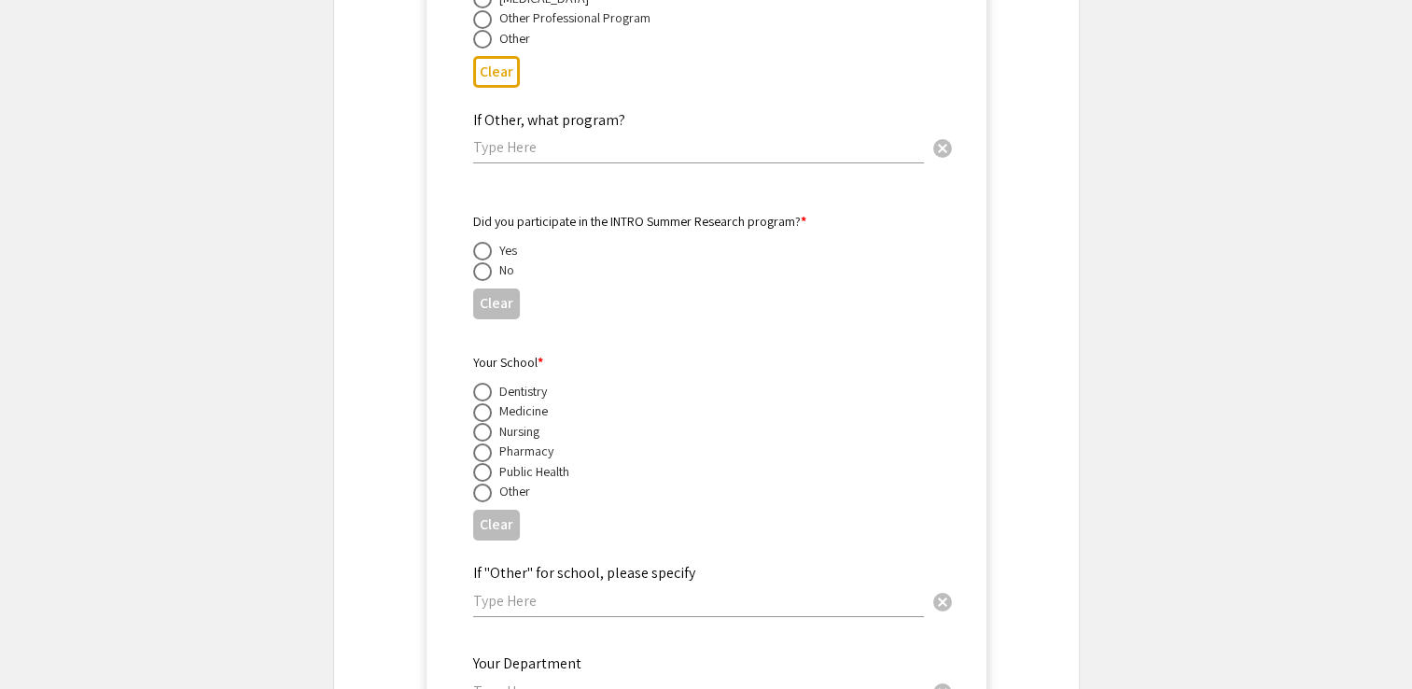
scroll to position [6886, 0]
click at [479, 261] on span at bounding box center [482, 270] width 19 height 19
click at [479, 261] on input "radio" at bounding box center [482, 270] width 19 height 19
radio input "true"
click at [478, 402] on span at bounding box center [482, 411] width 19 height 19
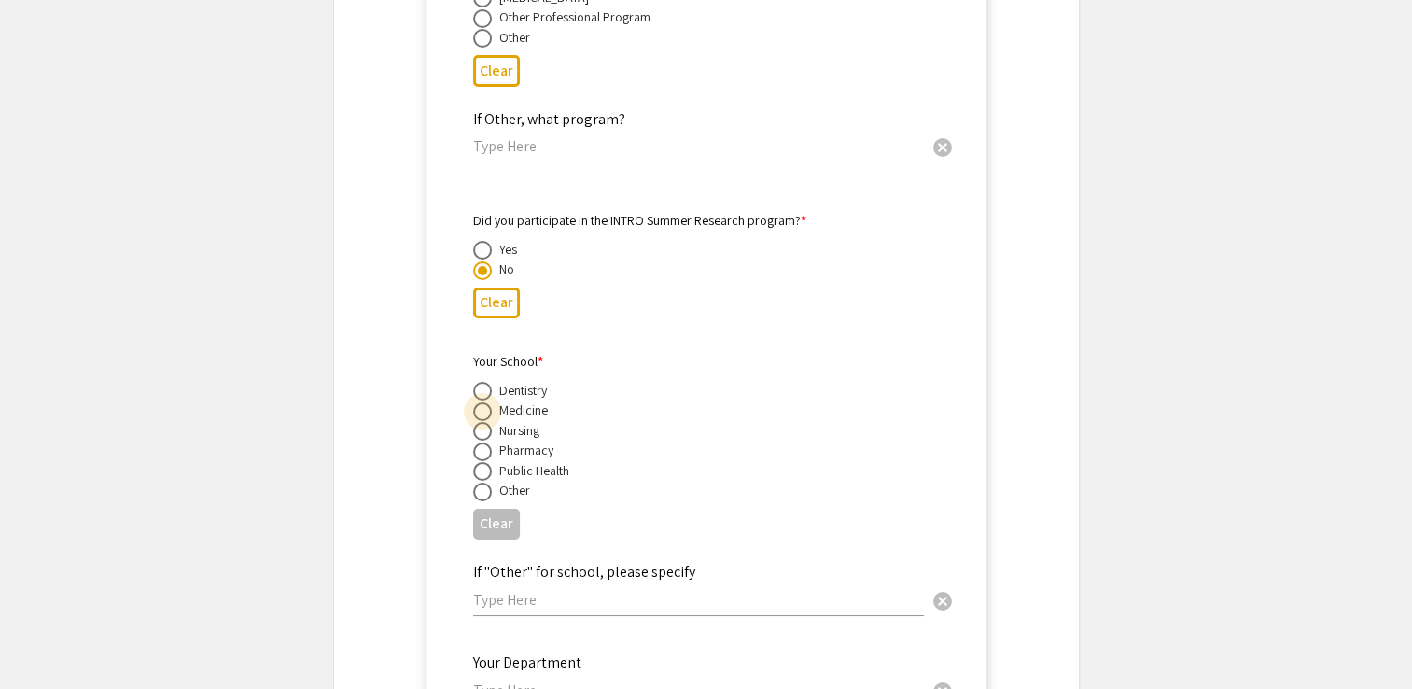
click at [478, 402] on input "radio" at bounding box center [482, 411] width 19 height 19
radio input "true"
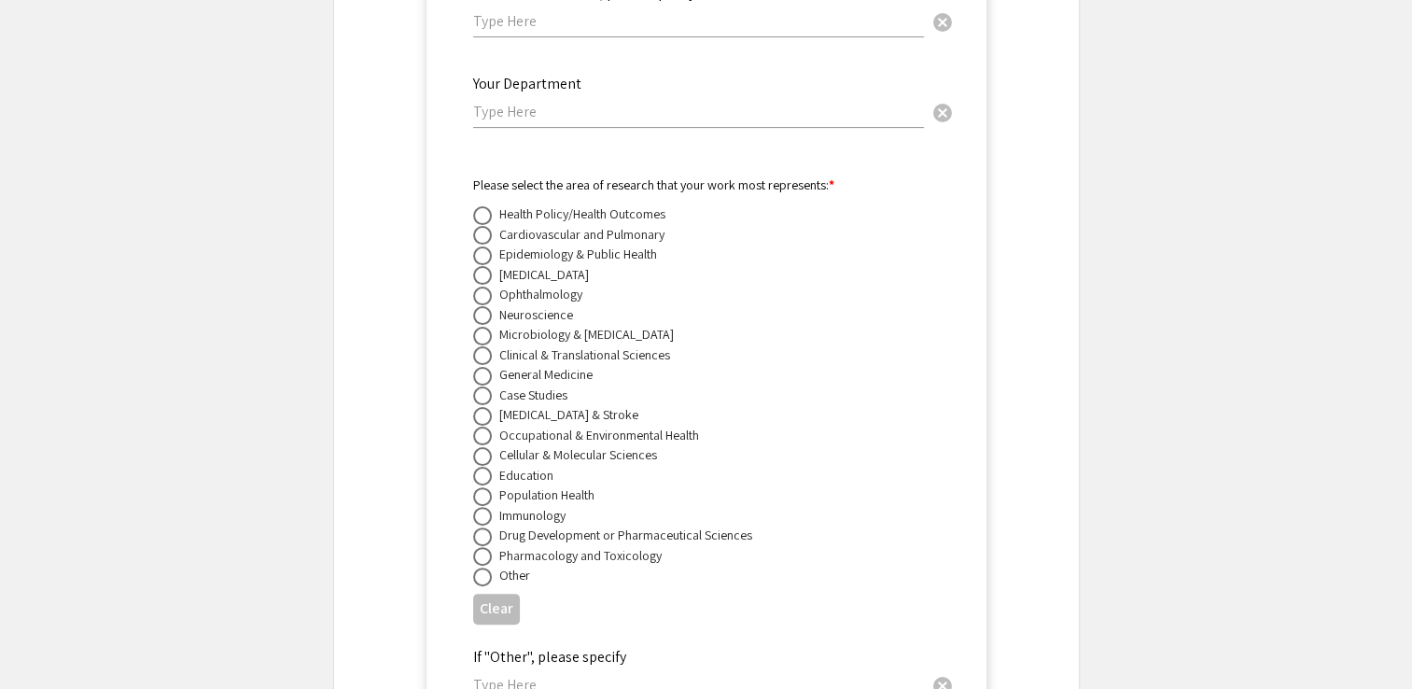
scroll to position [7466, 0]
click at [484, 344] on span at bounding box center [482, 353] width 19 height 19
click at [484, 344] on input "radio" at bounding box center [482, 353] width 19 height 19
radio input "true"
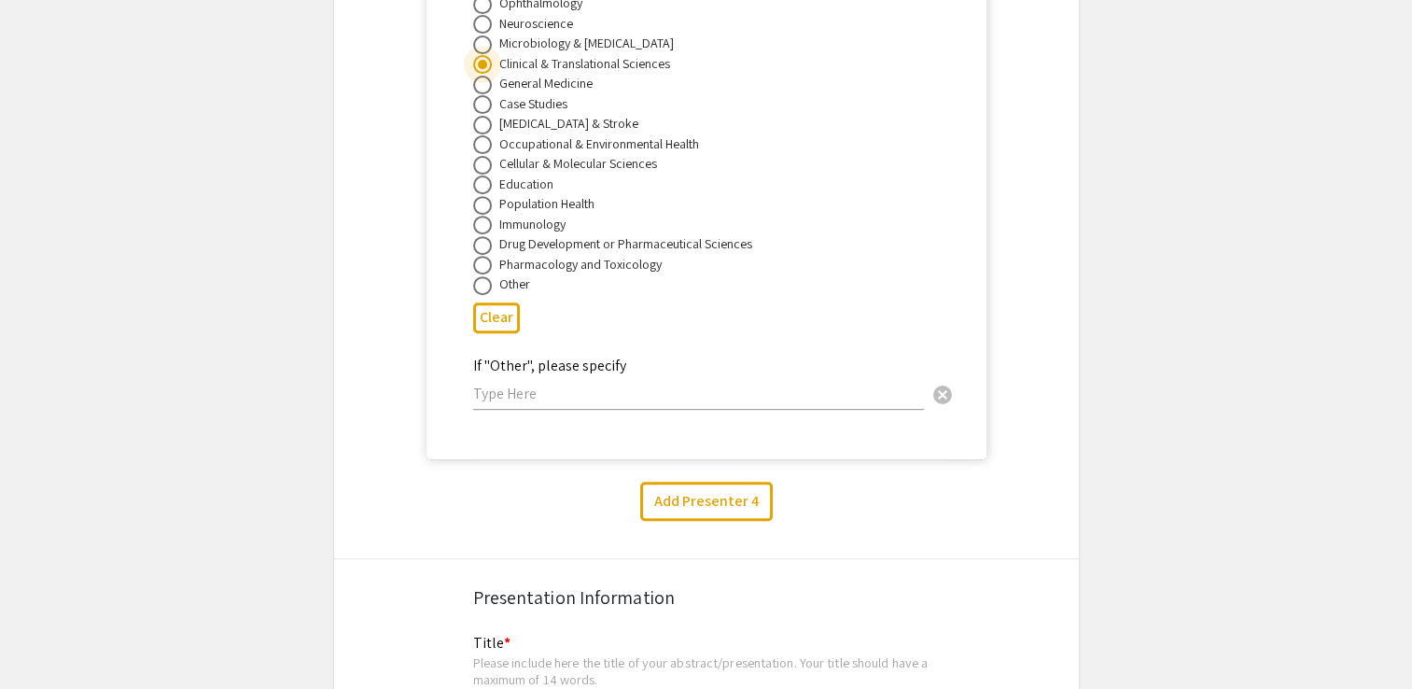
scroll to position [7762, 0]
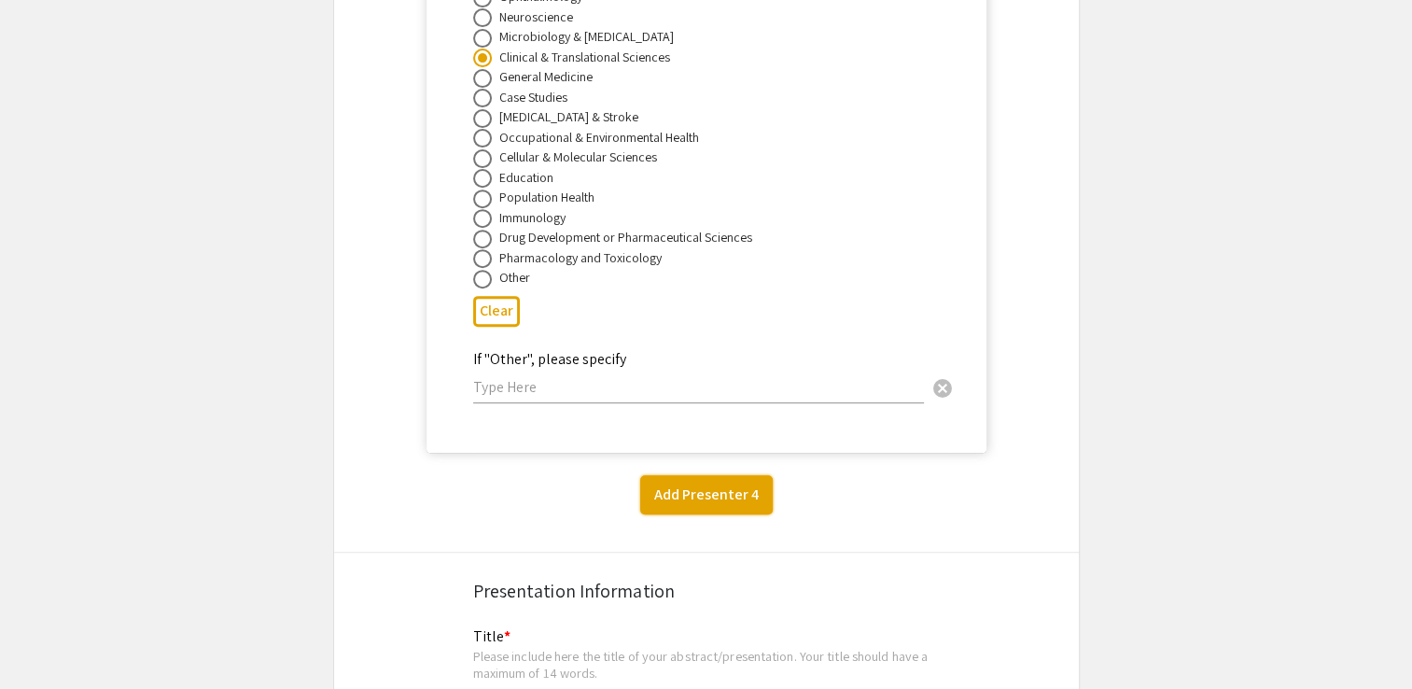
click at [685, 478] on button "Add Presenter 4" at bounding box center [706, 494] width 133 height 39
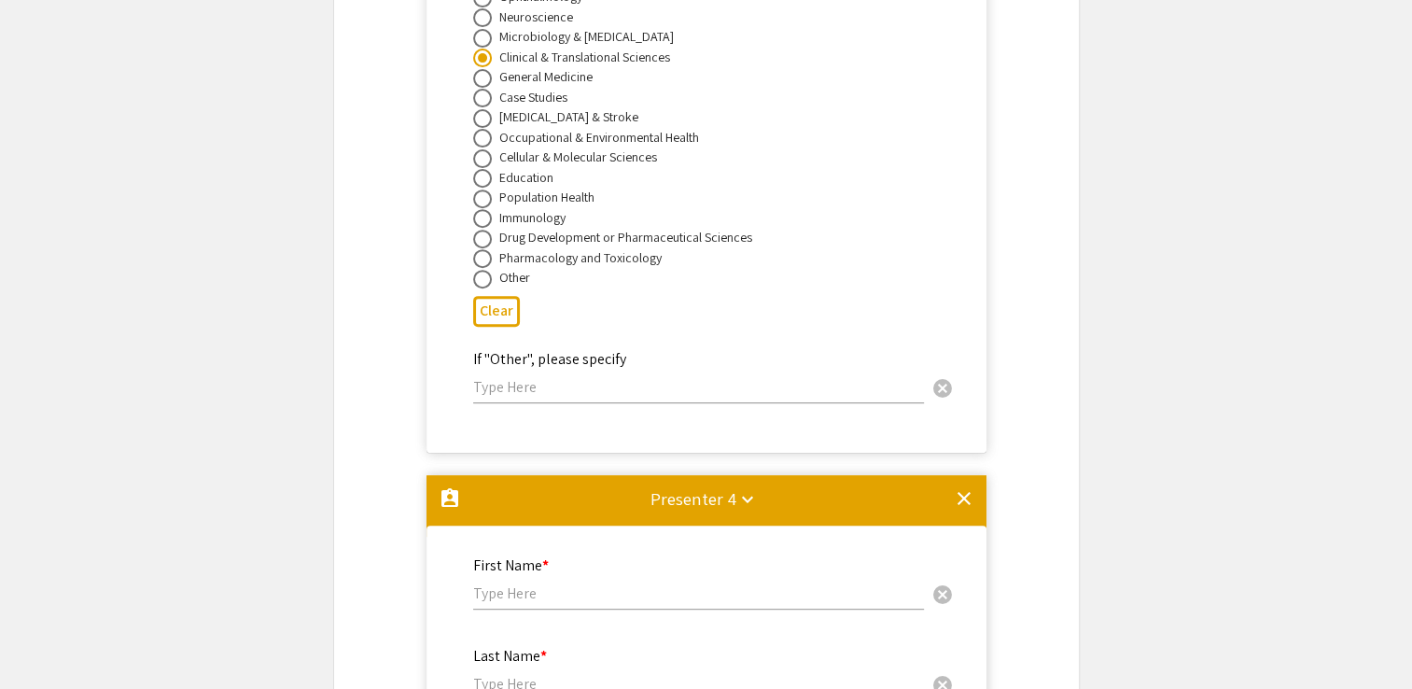
scroll to position [8220, 0]
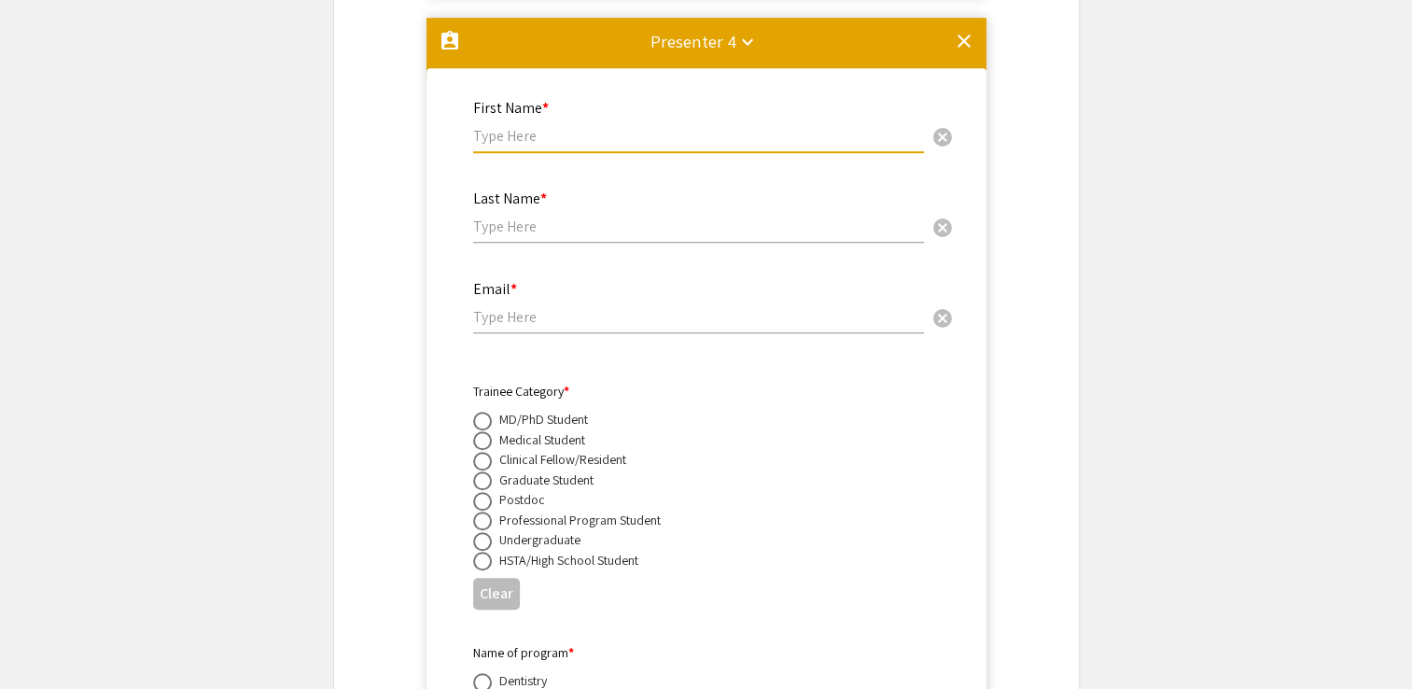
click at [584, 126] on input "text" at bounding box center [698, 136] width 451 height 20
type input "Matthew"
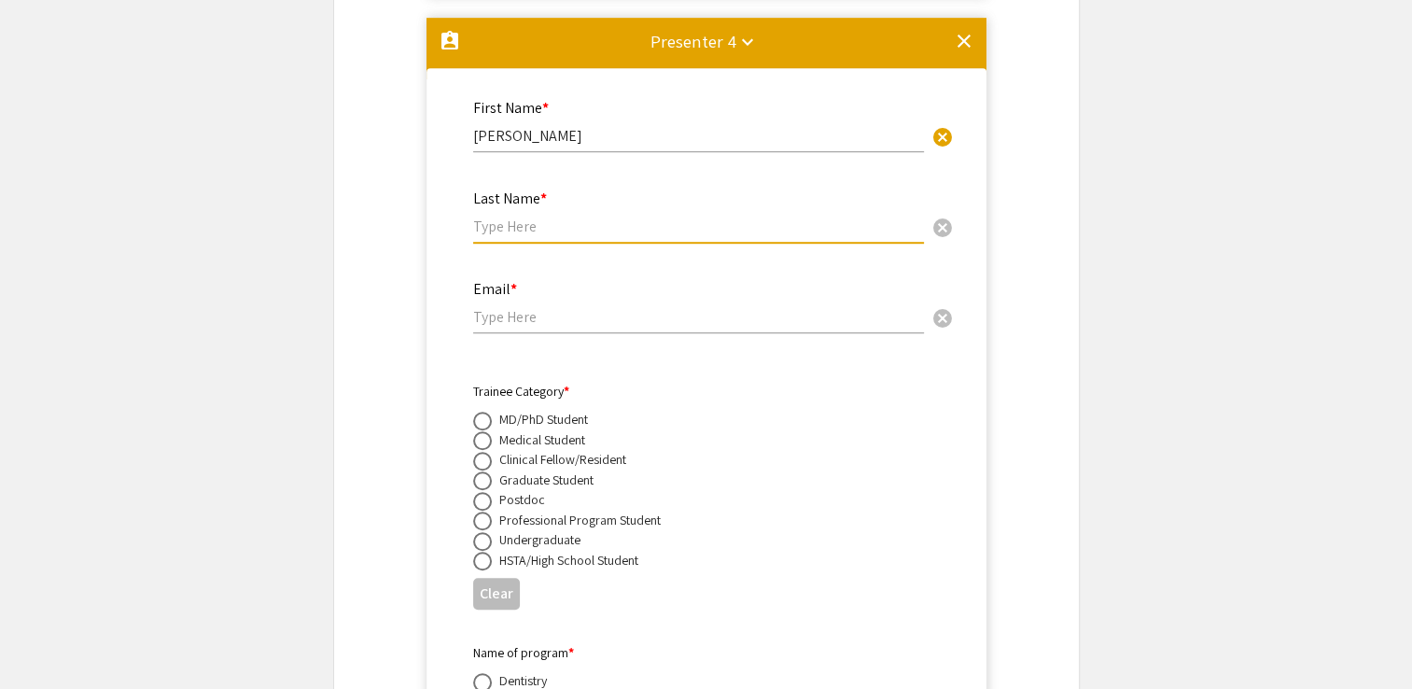
click at [491, 217] on input "text" at bounding box center [698, 227] width 451 height 20
type input "Dietz"
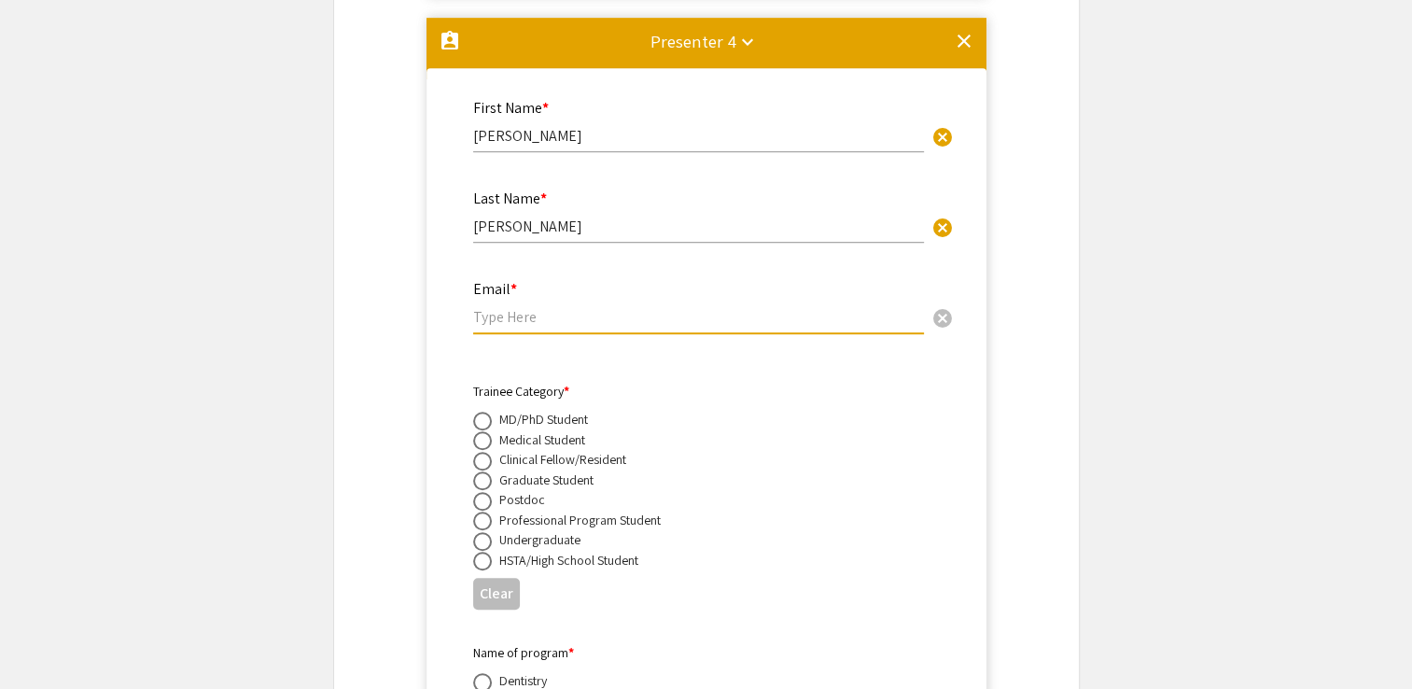
click at [500, 307] on input "email" at bounding box center [698, 317] width 451 height 20
paste input "mdietz@hsc.wvu.edu"
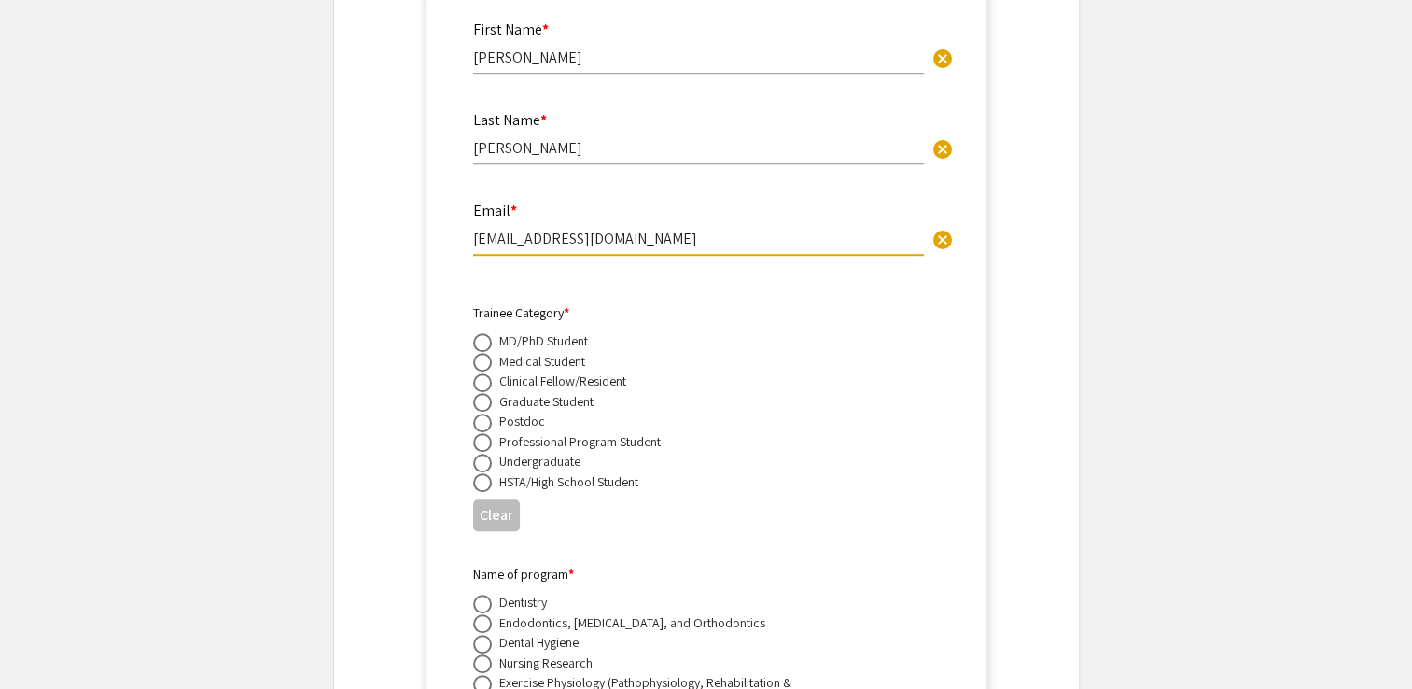
scroll to position [8376, 0]
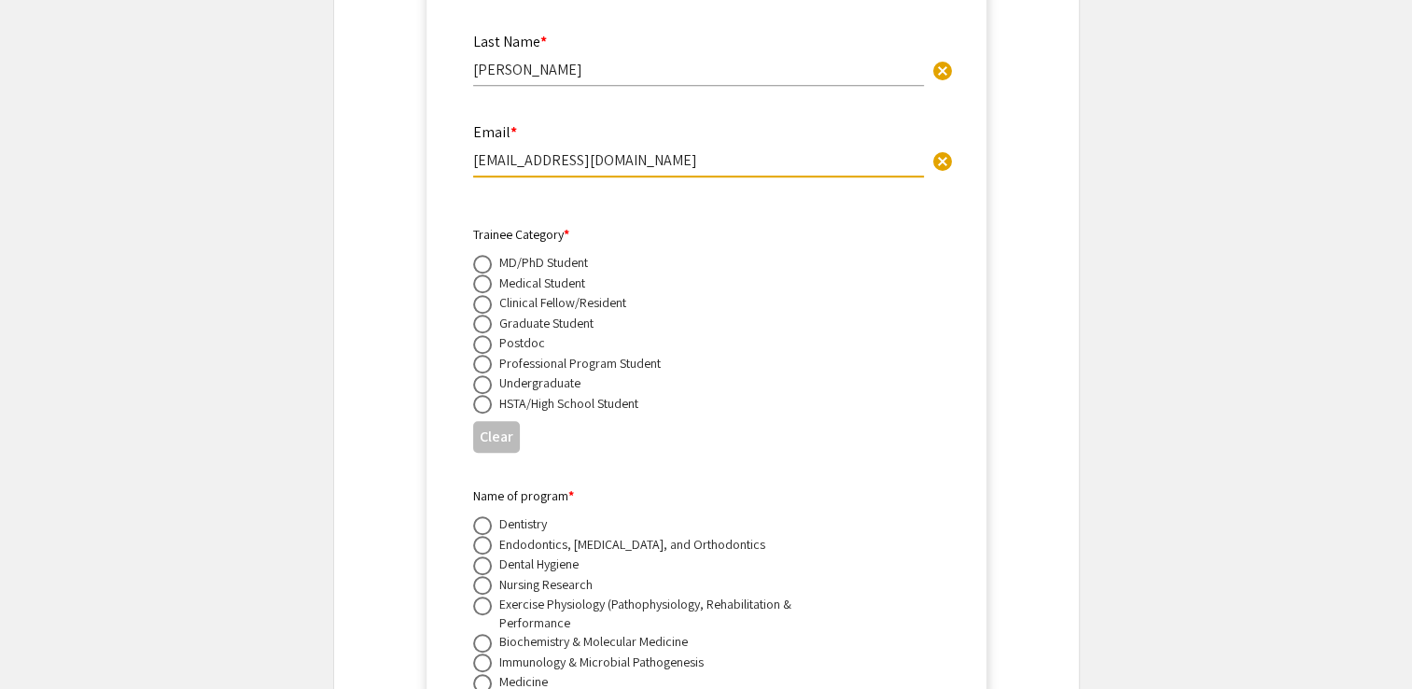
type input "mdietz@hsc.wvu.edu"
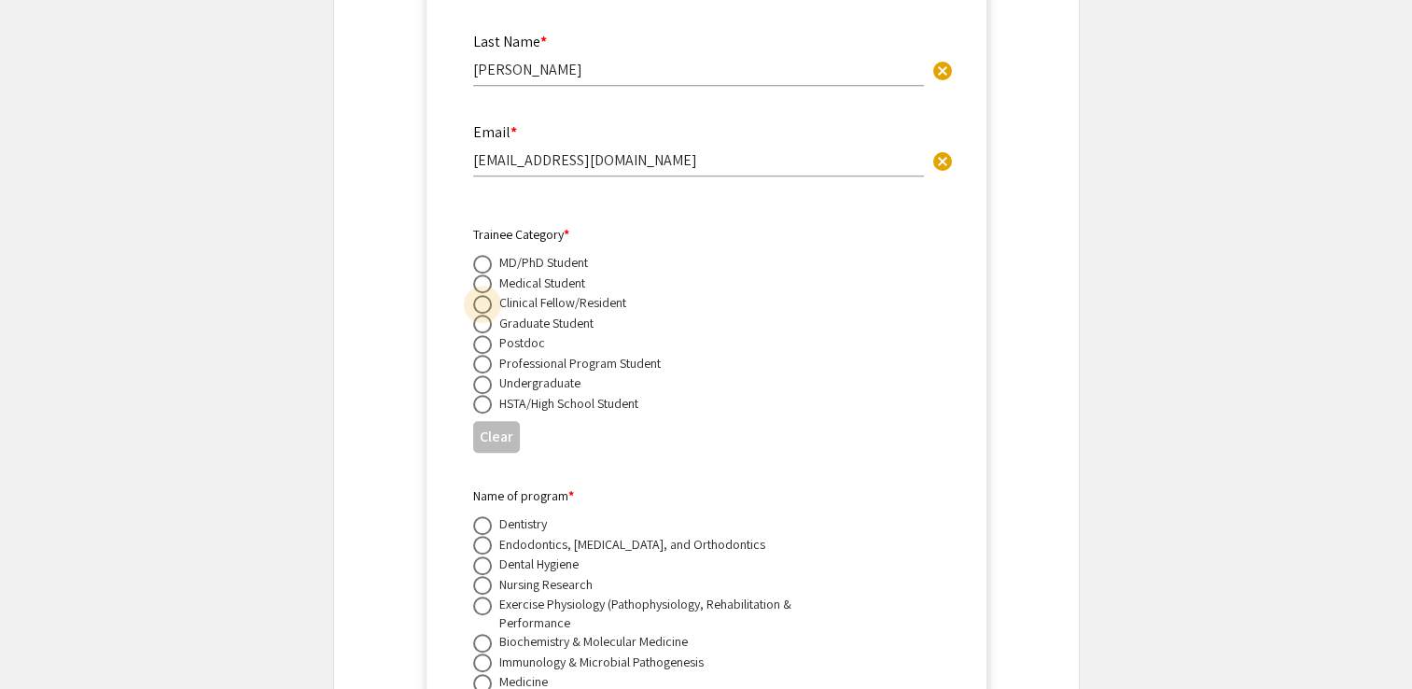
click at [481, 295] on span at bounding box center [482, 304] width 19 height 19
click at [481, 295] on input "radio" at bounding box center [482, 304] width 19 height 19
radio input "true"
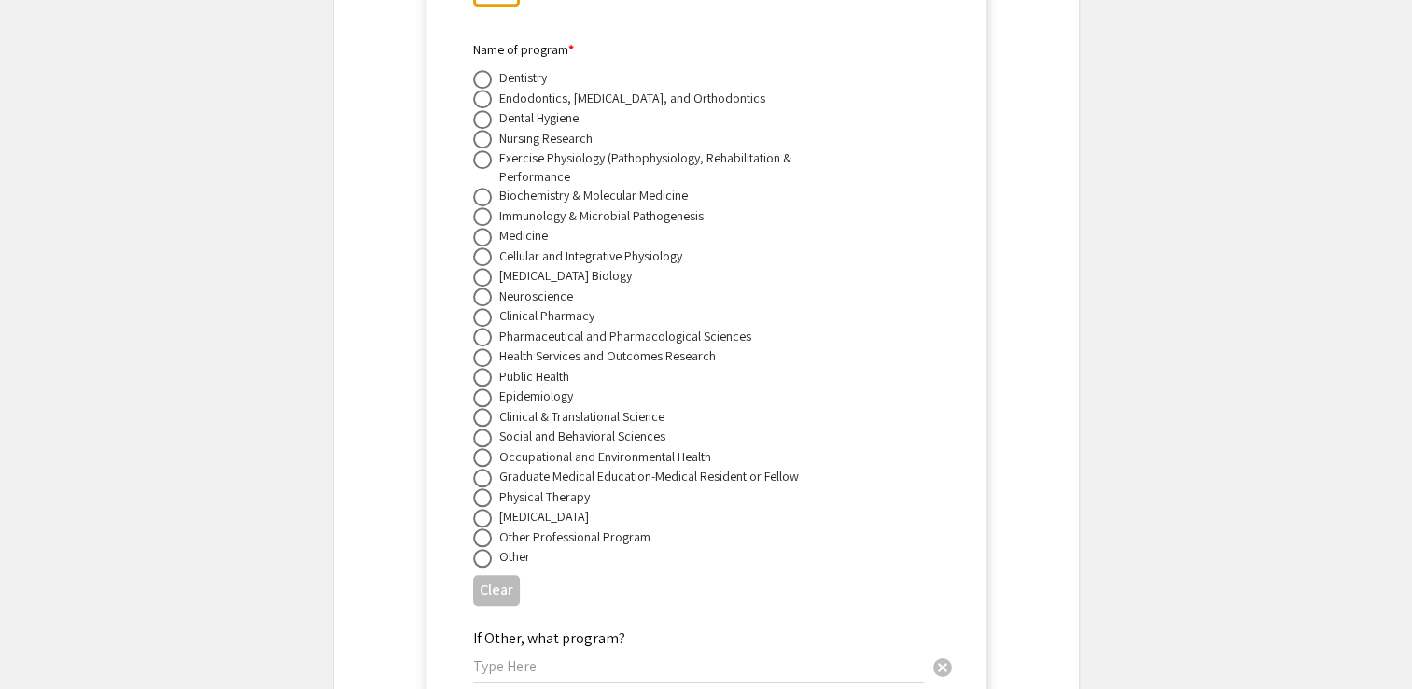
scroll to position [8824, 0]
click at [484, 407] on span at bounding box center [482, 416] width 19 height 19
click at [484, 407] on input "radio" at bounding box center [482, 416] width 19 height 19
radio input "true"
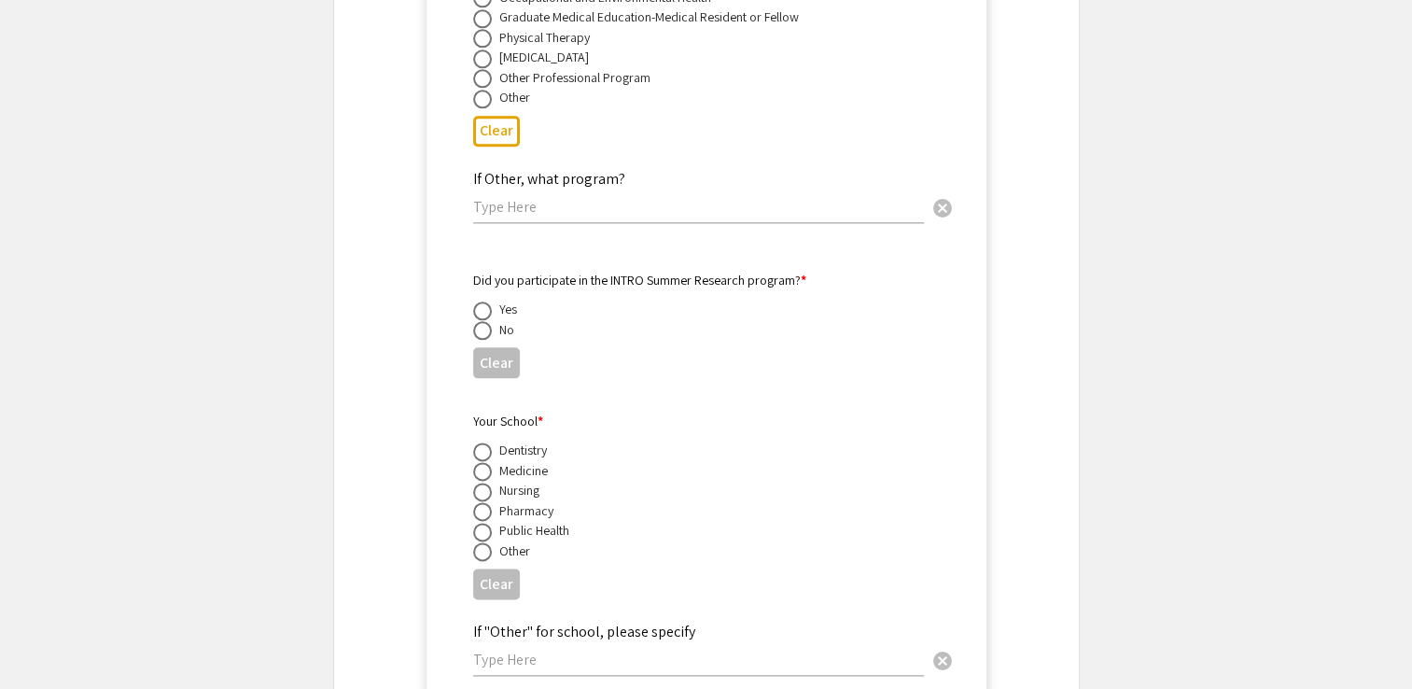
scroll to position [9285, 0]
click at [484, 318] on span at bounding box center [482, 327] width 19 height 19
click at [484, 318] on input "radio" at bounding box center [482, 327] width 19 height 19
radio input "true"
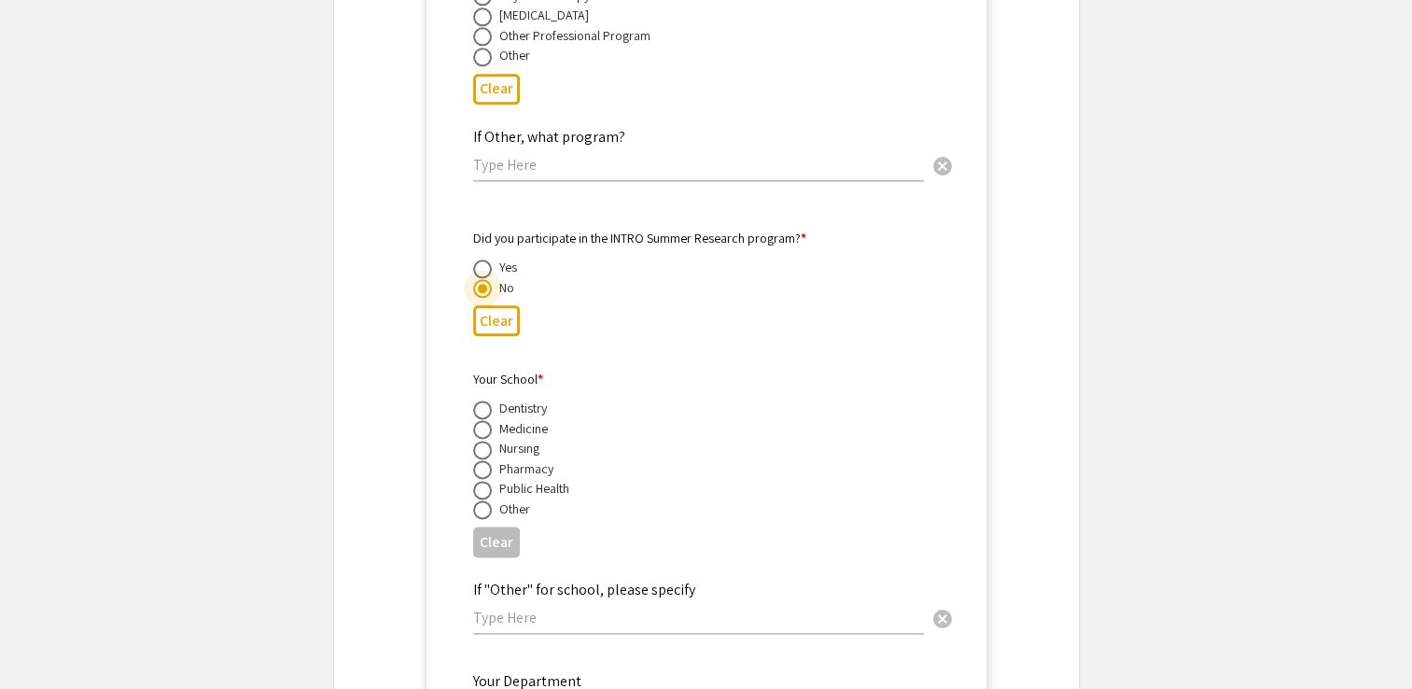
scroll to position [9328, 0]
click at [484, 416] on span at bounding box center [482, 425] width 19 height 19
click at [484, 416] on input "radio" at bounding box center [482, 425] width 19 height 19
radio input "true"
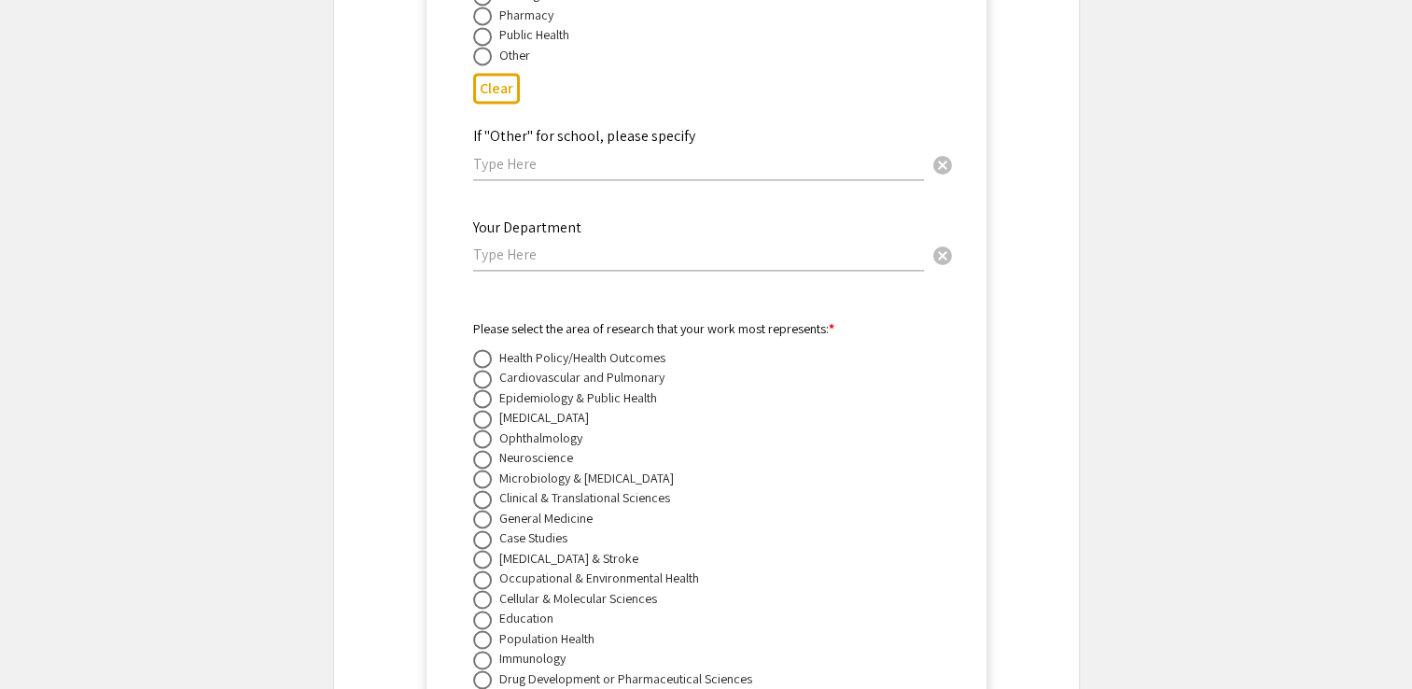
scroll to position [9789, 0]
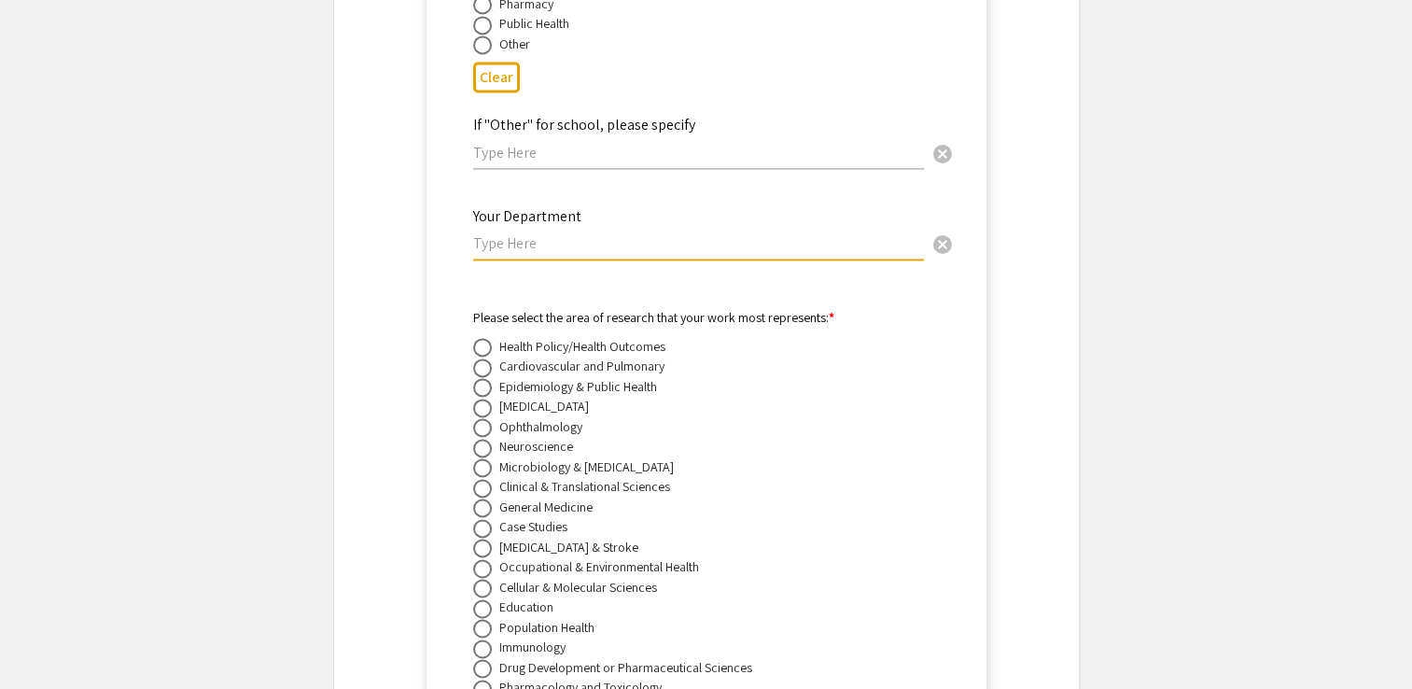
click at [601, 233] on input "text" at bounding box center [698, 243] width 451 height 20
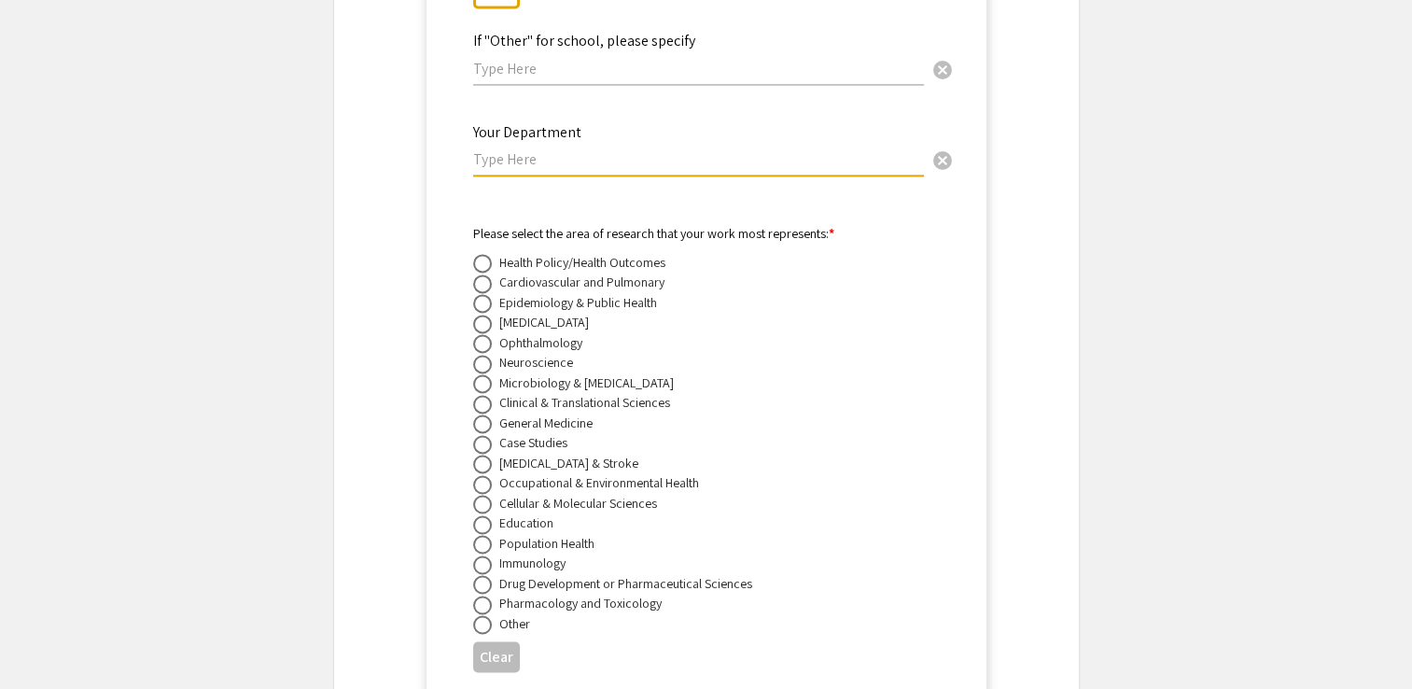
scroll to position [9875, 0]
click at [481, 393] on span at bounding box center [482, 402] width 19 height 19
click at [481, 393] on input "radio" at bounding box center [482, 402] width 19 height 19
radio input "true"
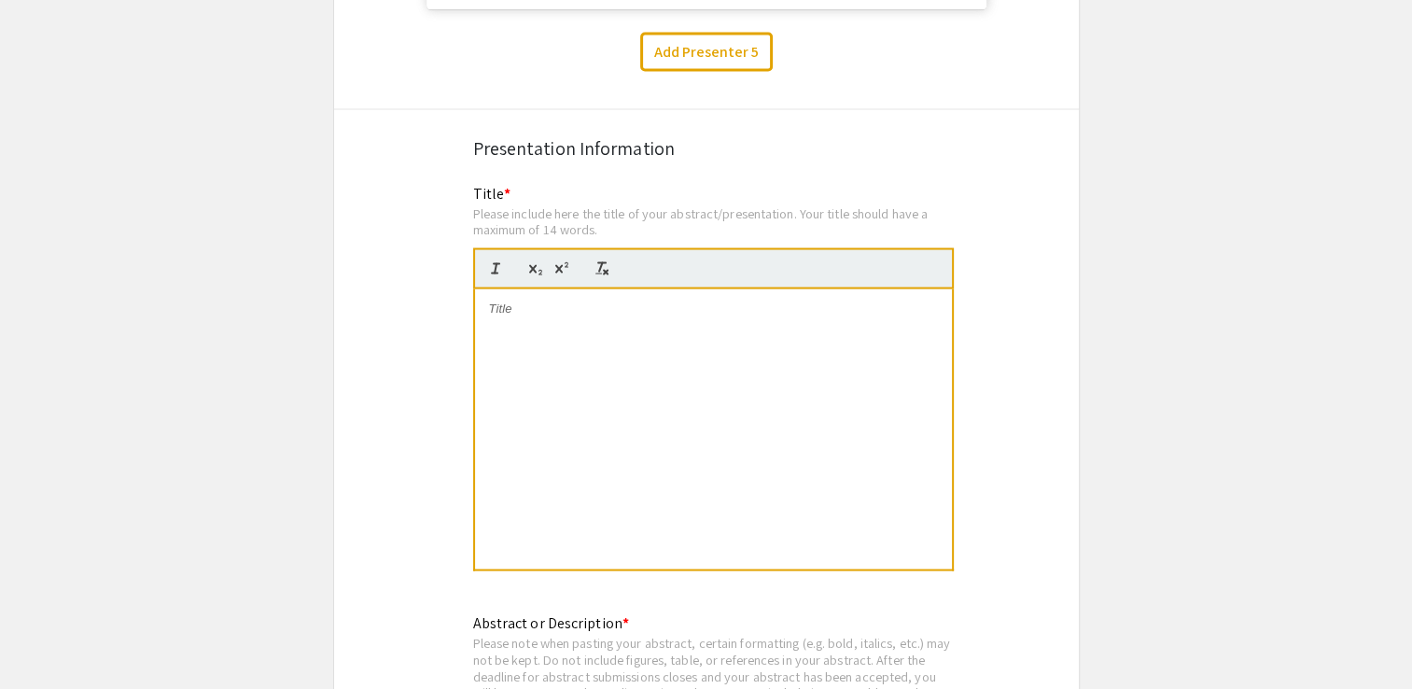
scroll to position [10664, 0]
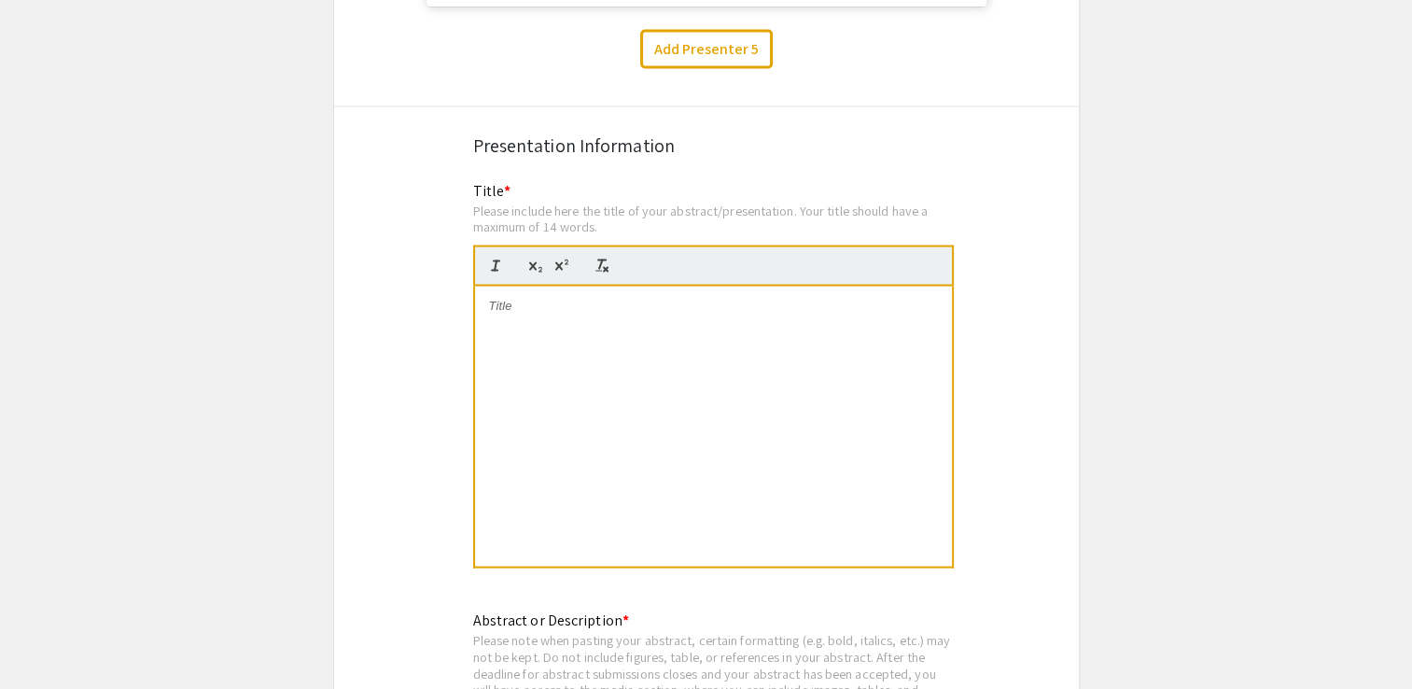
click at [673, 316] on div at bounding box center [713, 427] width 477 height 280
click at [649, 341] on div "To enrich screen reader interactions, please activate Accessibility in Grammarl…" at bounding box center [713, 427] width 477 height 280
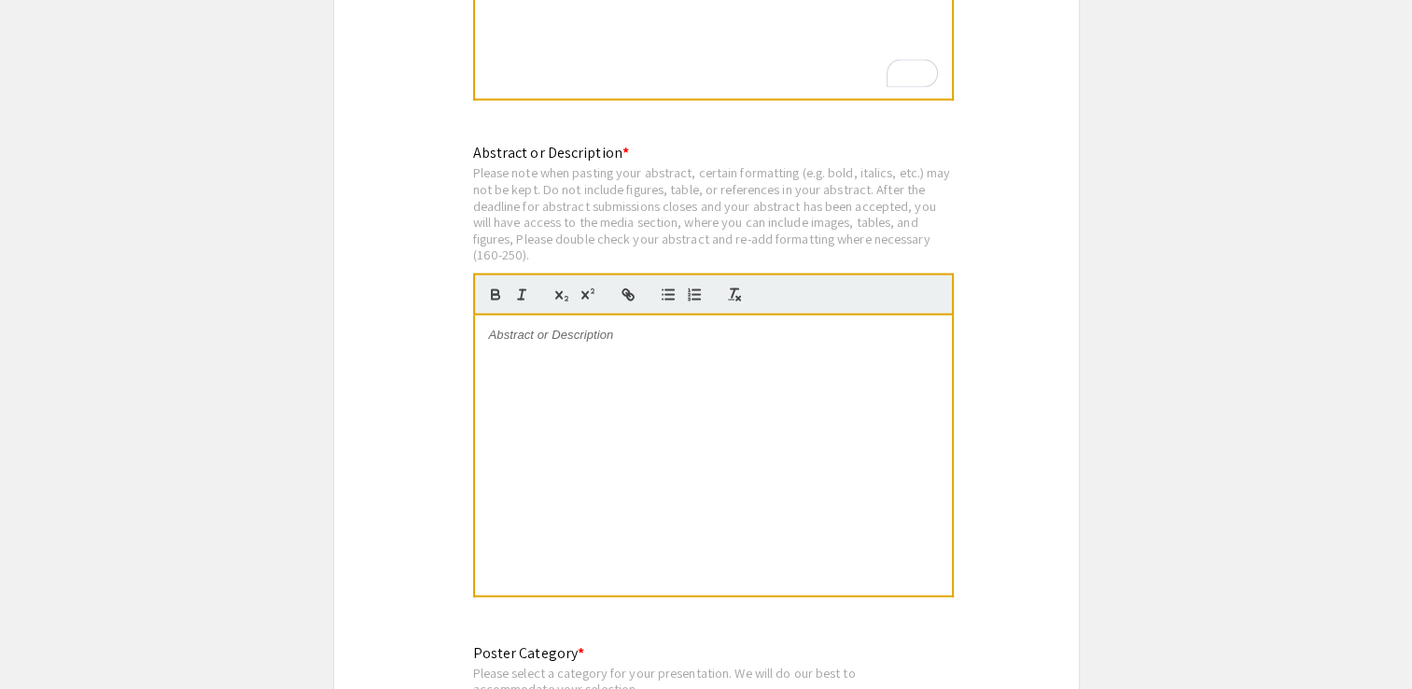
scroll to position [11133, 0]
click at [698, 428] on div "To enrich screen reader interactions, please activate Accessibility in Grammarl…" at bounding box center [713, 455] width 477 height 280
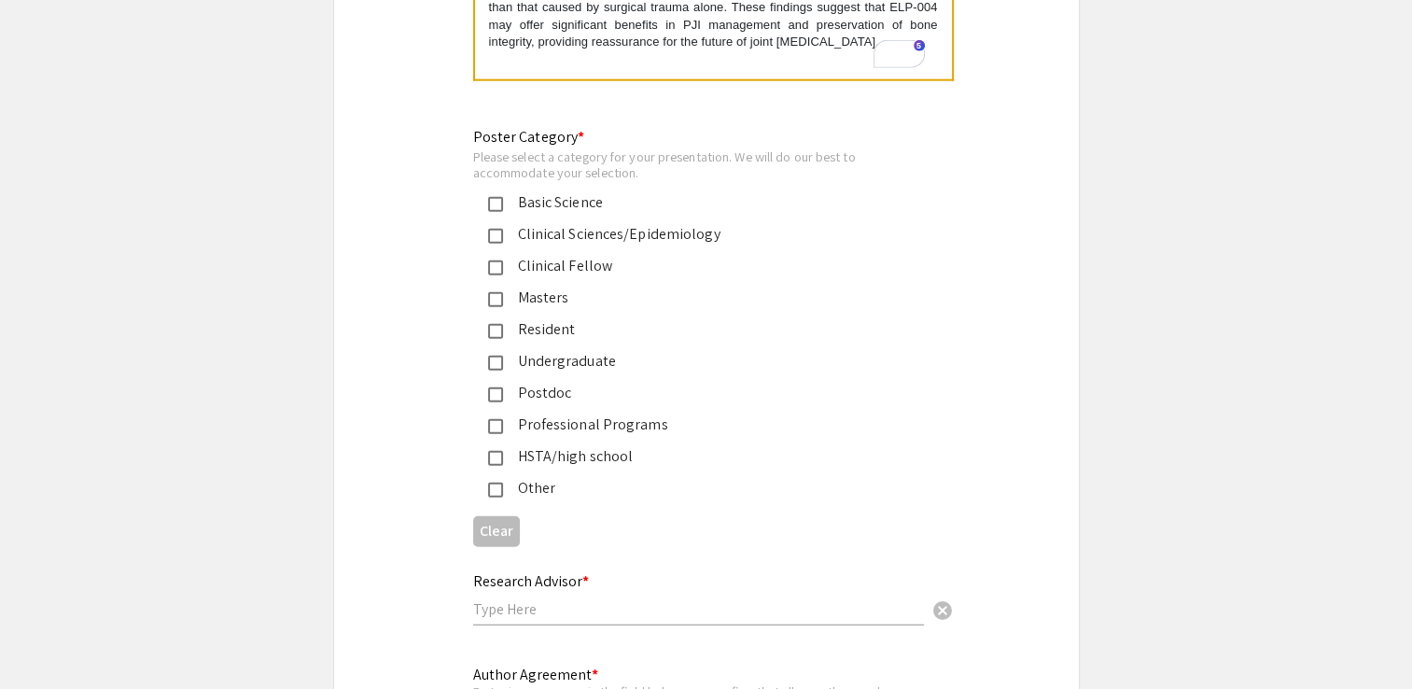
scroll to position [11651, 0]
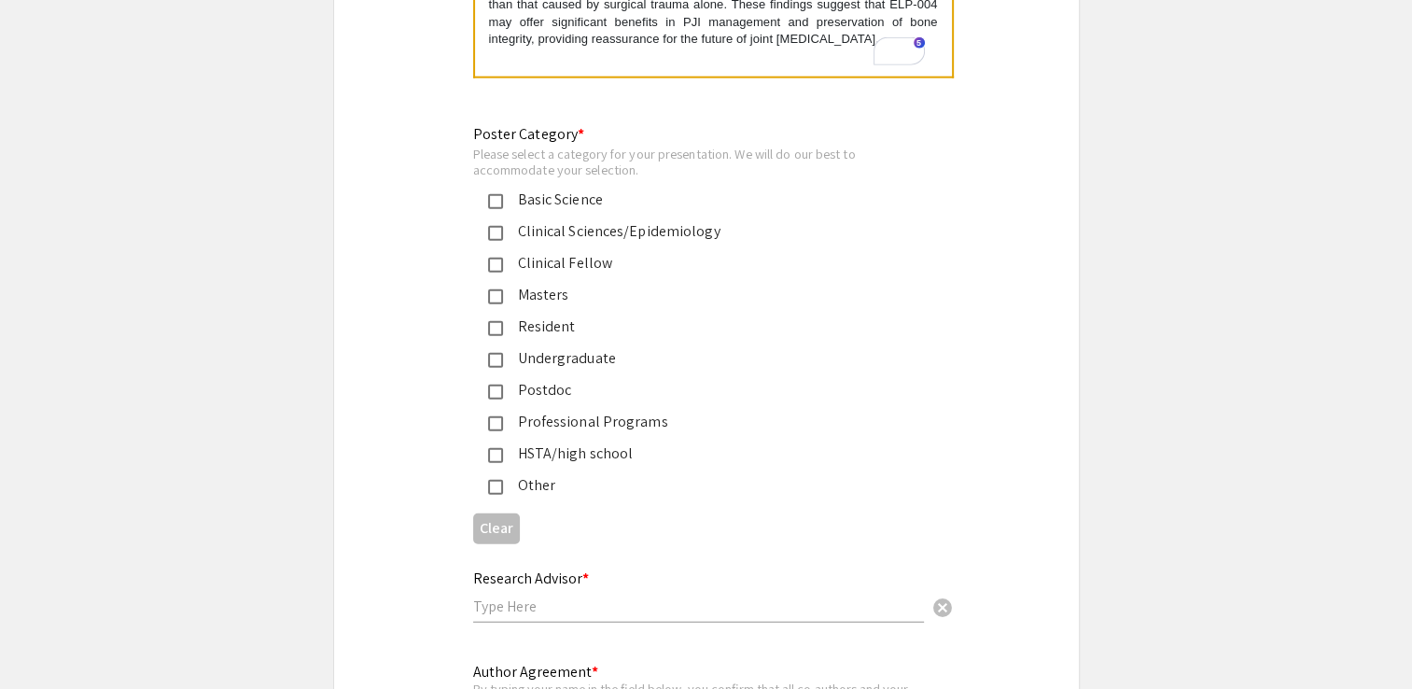
click at [495, 166] on div "Poster Category * Please select a category for your presentation. We will do ou…" at bounding box center [691, 309] width 437 height 373
click at [495, 194] on mat-pseudo-checkbox at bounding box center [495, 201] width 15 height 15
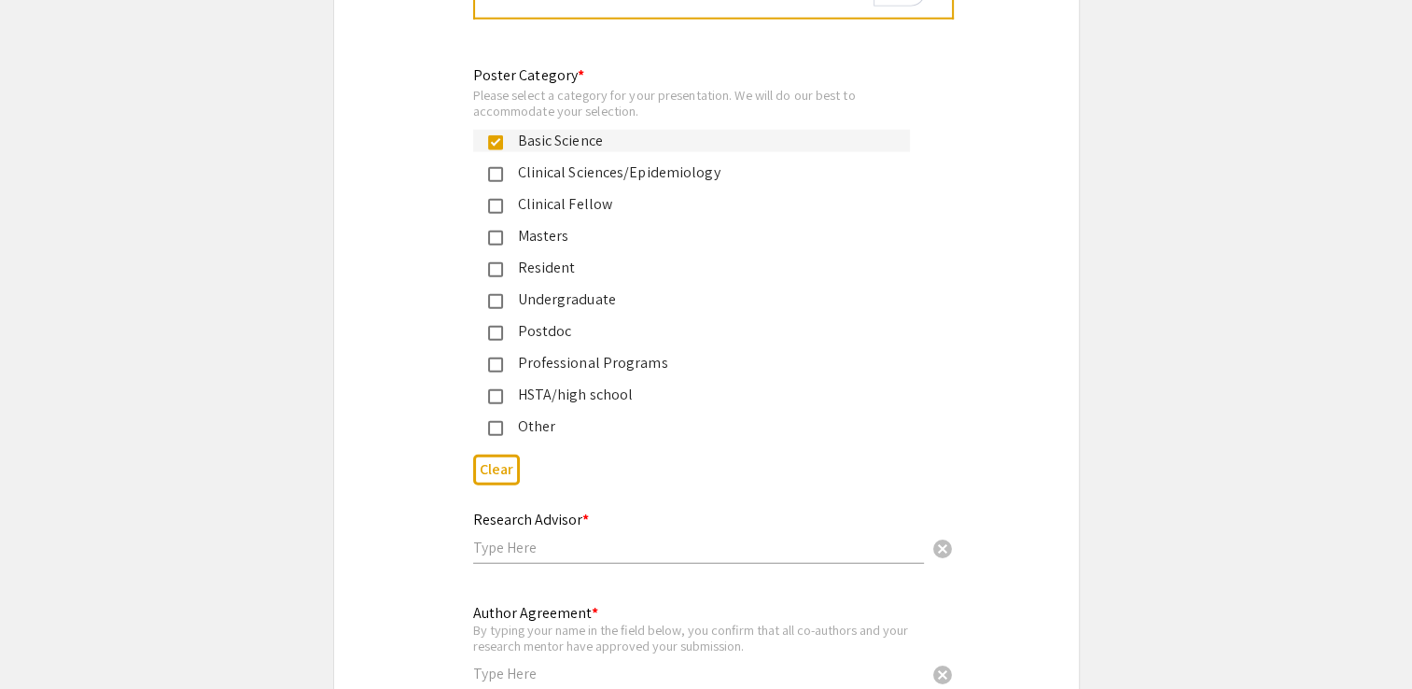
scroll to position [11810, 0]
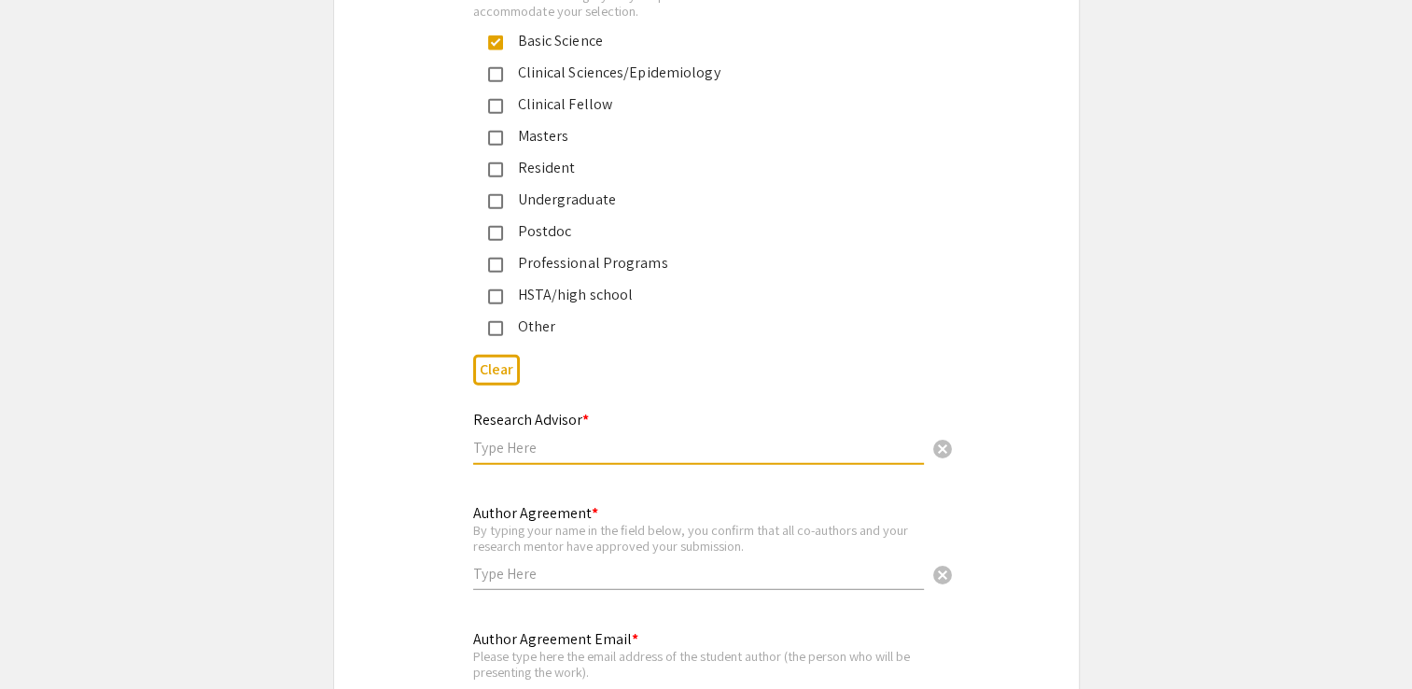
click at [612, 440] on input "text" at bounding box center [698, 448] width 451 height 20
click at [564, 438] on input "Matthew Dietz MD" at bounding box center [698, 448] width 451 height 20
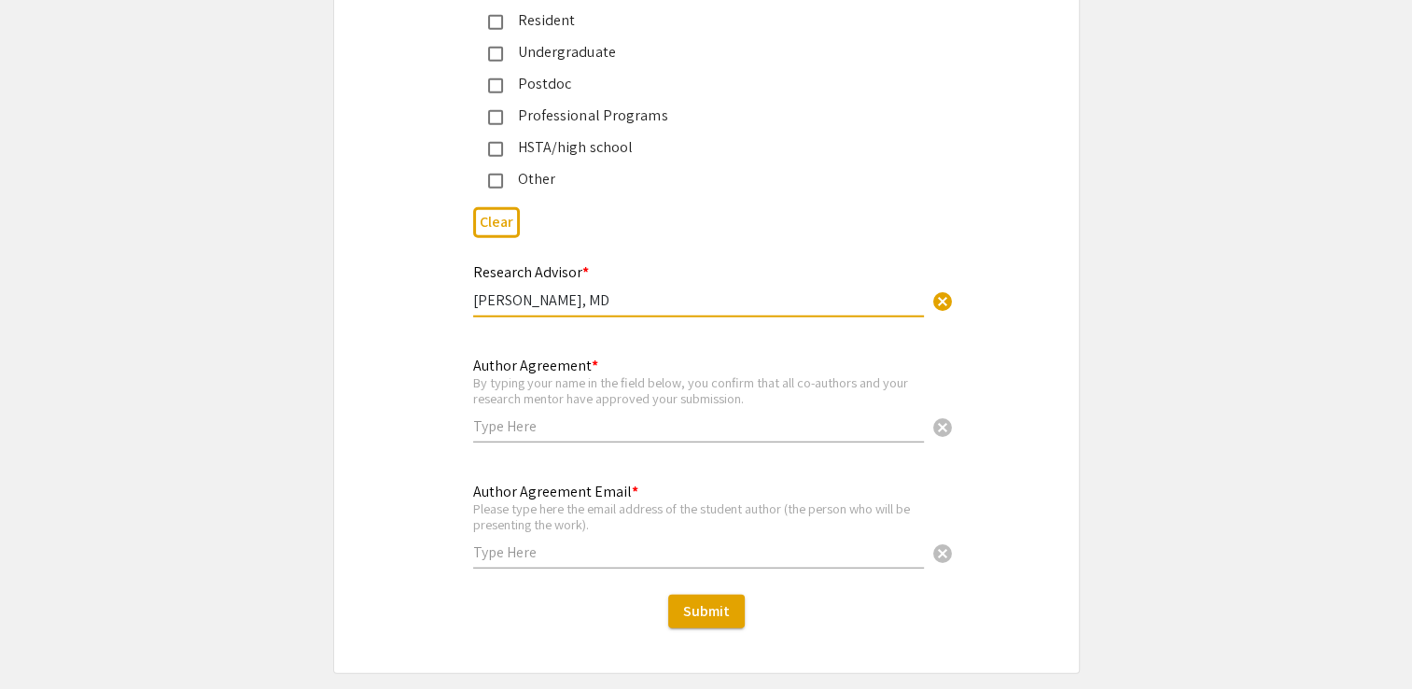
scroll to position [11958, 0]
type input "Matthew Dietz, MD"
drag, startPoint x: 474, startPoint y: 252, endPoint x: 596, endPoint y: 256, distance: 121.4
click at [596, 256] on div "Research Advisor * Matthew Dietz, MD cancel" at bounding box center [698, 280] width 451 height 71
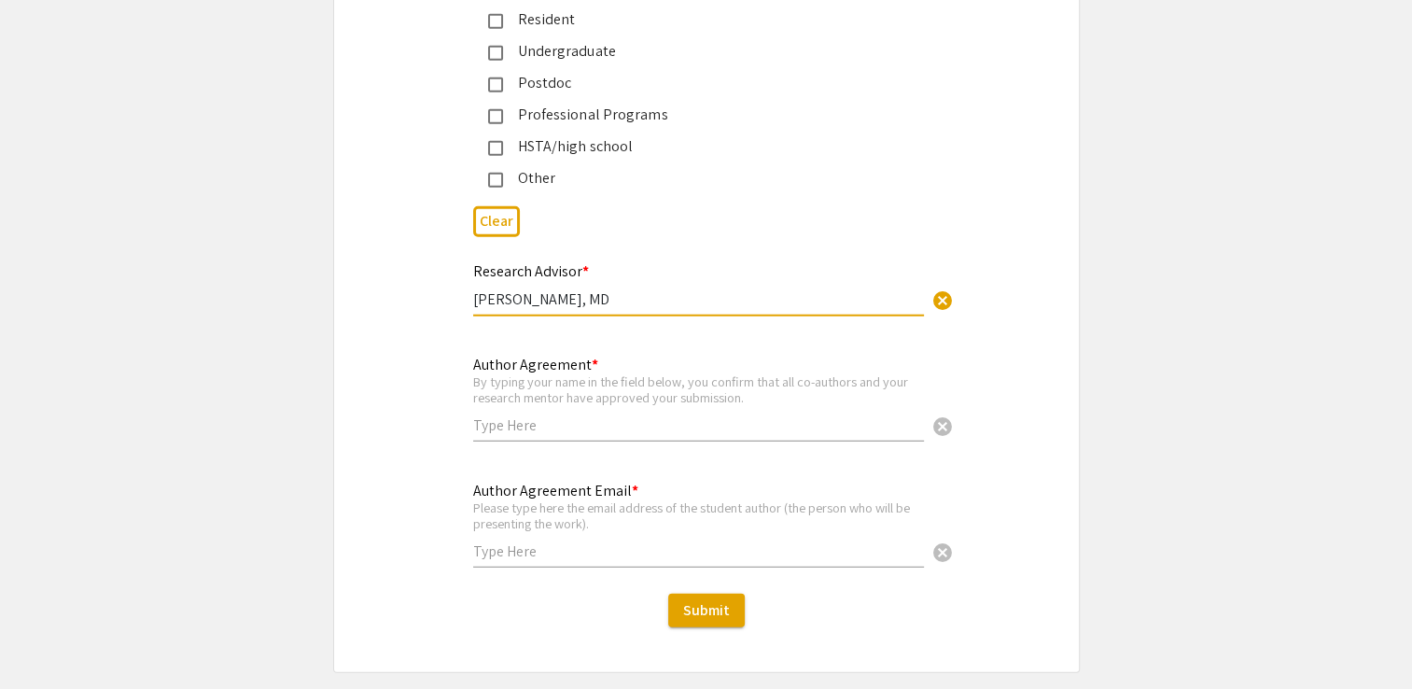
drag, startPoint x: 477, startPoint y: 288, endPoint x: 541, endPoint y: 289, distance: 64.4
click at [541, 289] on input "Matthew Dietz, MD" at bounding box center [698, 299] width 451 height 20
click at [653, 289] on input "Matthew Dietz, MD" at bounding box center [698, 299] width 451 height 20
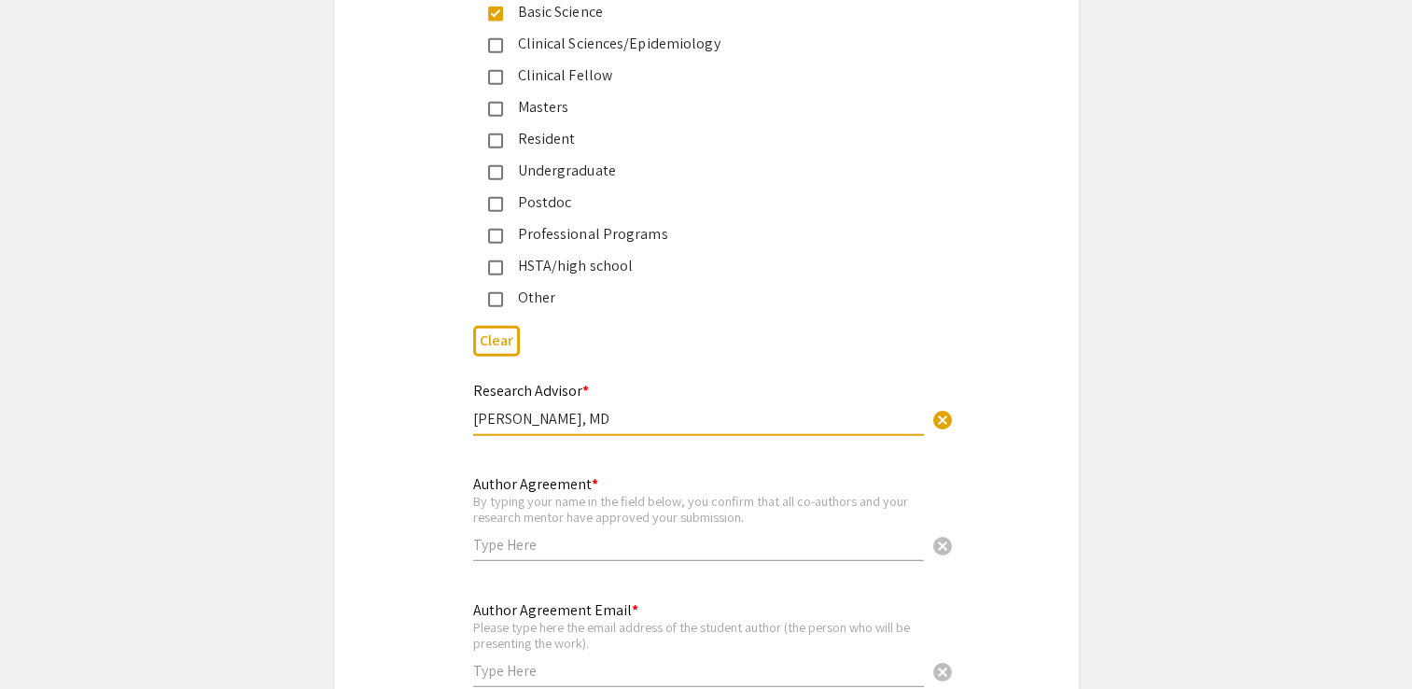
scroll to position [12021, 0]
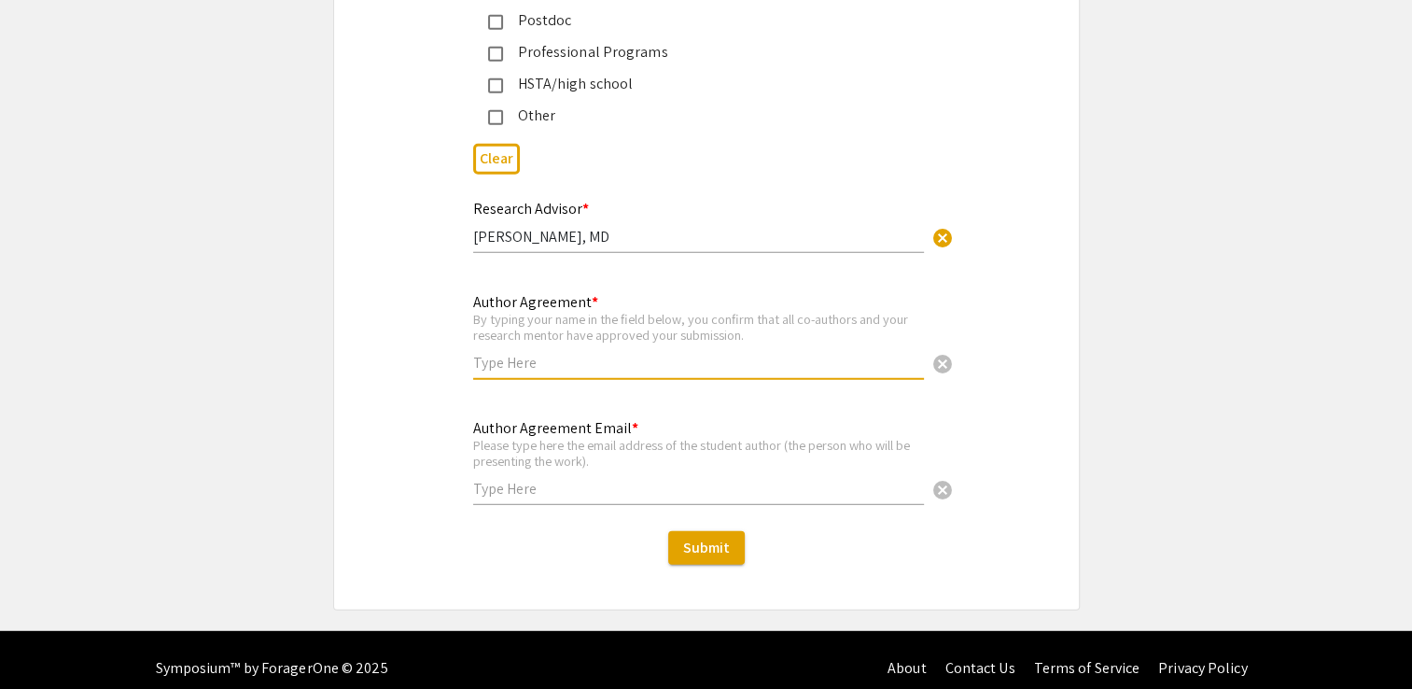
click at [558, 353] on input "text" at bounding box center [698, 363] width 451 height 20
type input "Beethi Sinha"
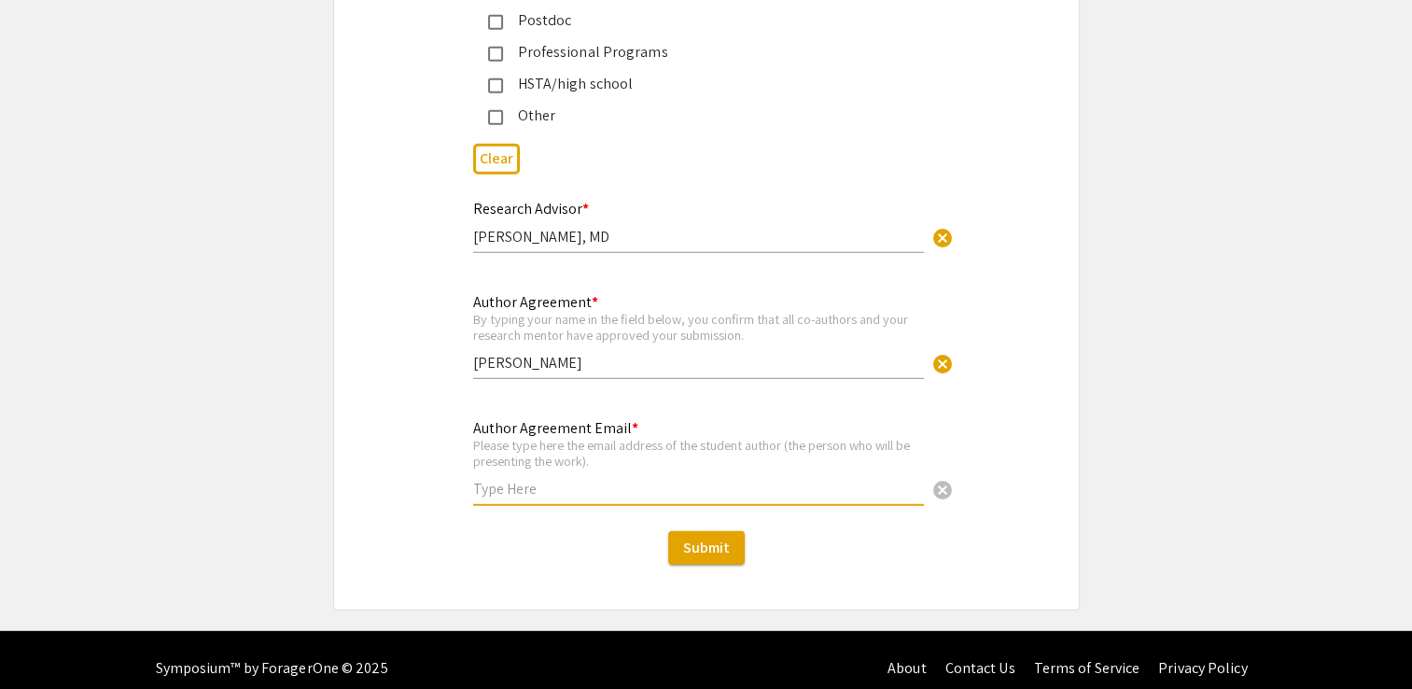
click at [526, 479] on input "text" at bounding box center [698, 489] width 451 height 20
type input "bs00069@mix.wvu.edu"
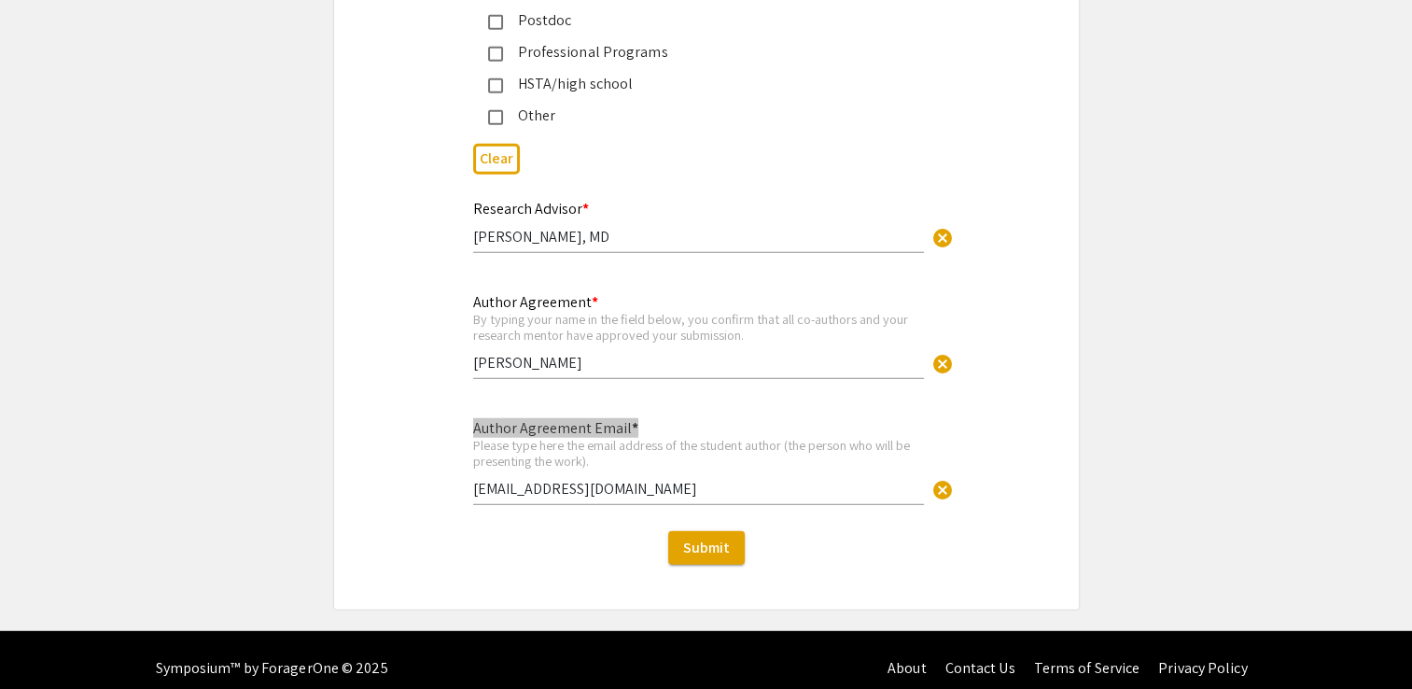
drag, startPoint x: 470, startPoint y: 469, endPoint x: 491, endPoint y: 473, distance: 21.1
click at [491, 473] on div "Author Agreement Email * Please type here the email address of the student auth…" at bounding box center [706, 471] width 495 height 111
click at [491, 479] on input "bs00069@mix.wvu.edu" at bounding box center [698, 489] width 451 height 20
click at [706, 538] on span "Submit" at bounding box center [706, 548] width 47 height 20
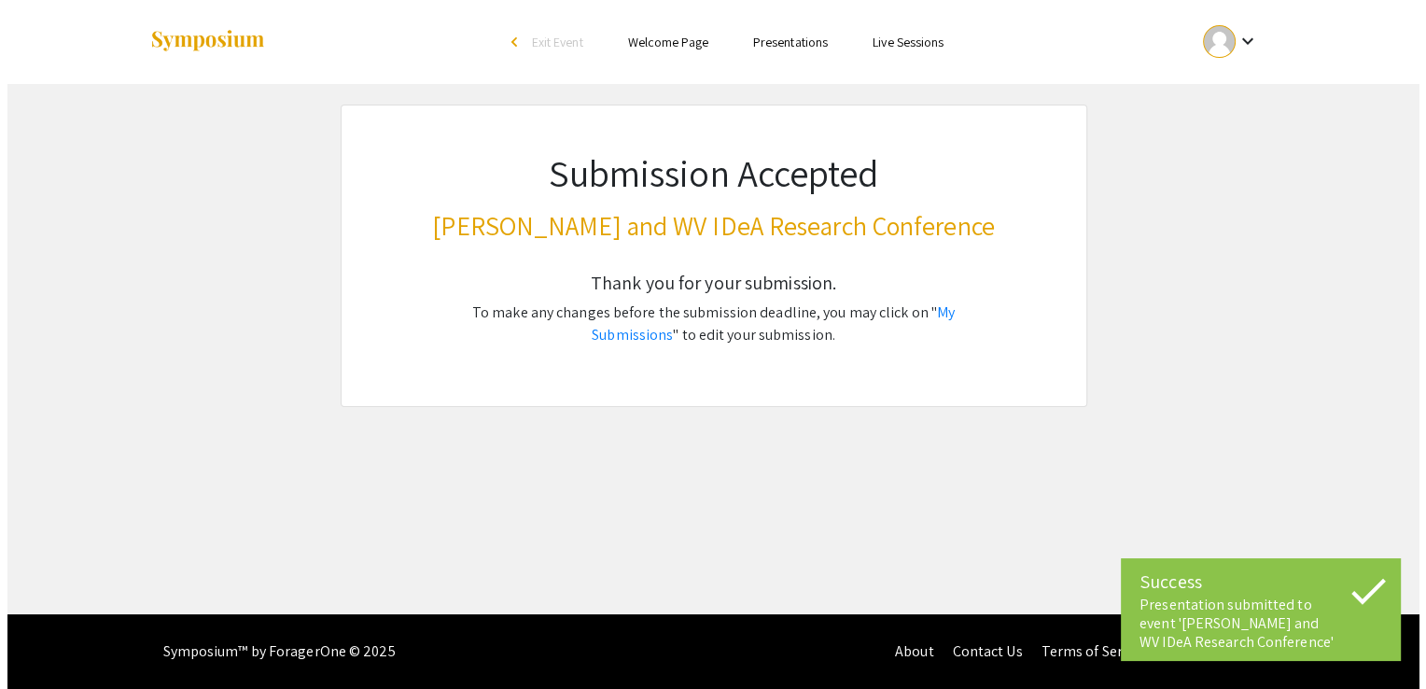
scroll to position [0, 0]
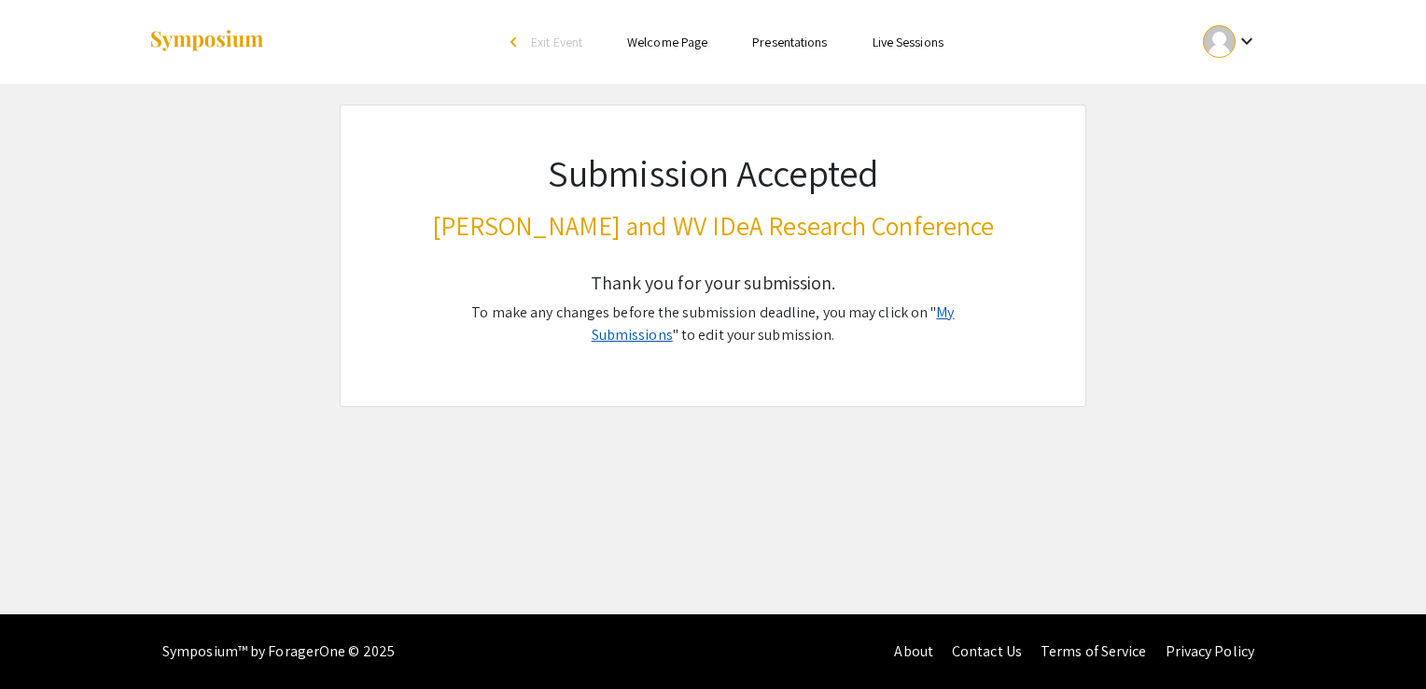
click at [896, 313] on link "My Submissions" at bounding box center [773, 323] width 363 height 42
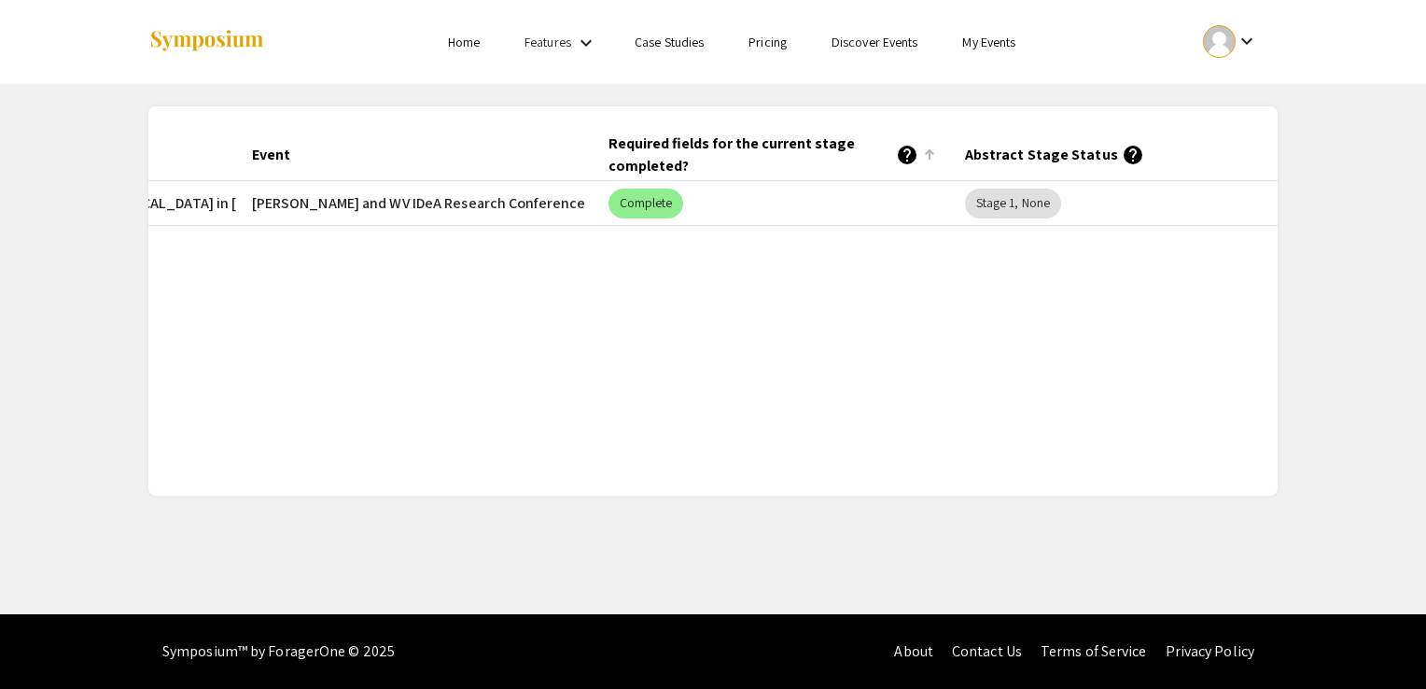
scroll to position [0, 382]
